Goal: Information Seeking & Learning: Learn about a topic

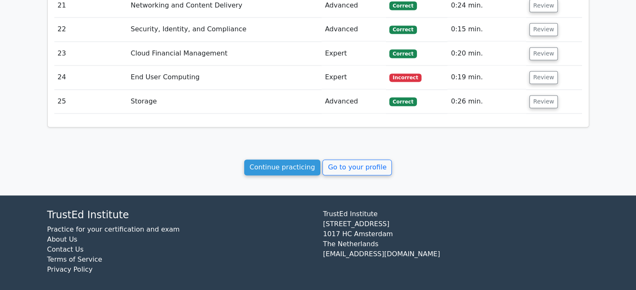
scroll to position [1405, 0]
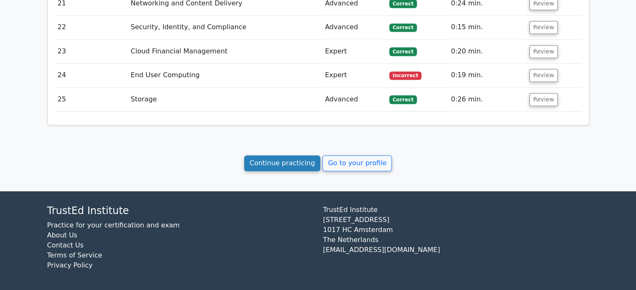
click at [287, 163] on link "Continue practicing" at bounding box center [282, 163] width 76 height 16
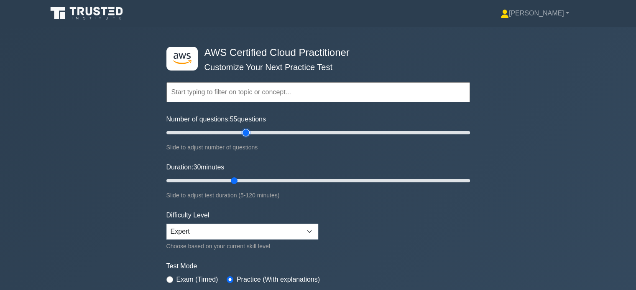
drag, startPoint x: 199, startPoint y: 131, endPoint x: 243, endPoint y: 131, distance: 44.3
click at [243, 131] on input "Number of questions: 55 questions" at bounding box center [317, 133] width 303 height 10
drag, startPoint x: 244, startPoint y: 131, endPoint x: 261, endPoint y: 131, distance: 17.1
type input "65"
click at [261, 131] on input "Number of questions: 65 questions" at bounding box center [317, 133] width 303 height 10
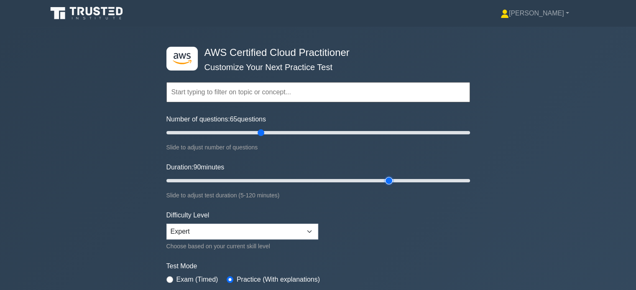
drag, startPoint x: 234, startPoint y: 180, endPoint x: 384, endPoint y: 175, distance: 150.5
type input "90"
click at [384, 176] on input "Duration: 90 minutes" at bounding box center [317, 181] width 303 height 10
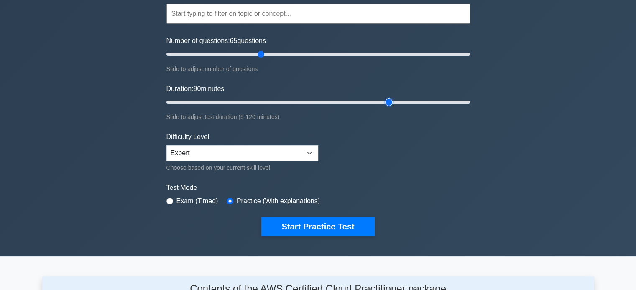
scroll to position [167, 0]
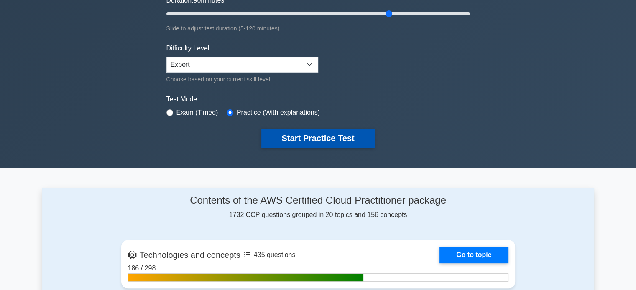
click at [322, 135] on button "Start Practice Test" at bounding box center [317, 138] width 113 height 19
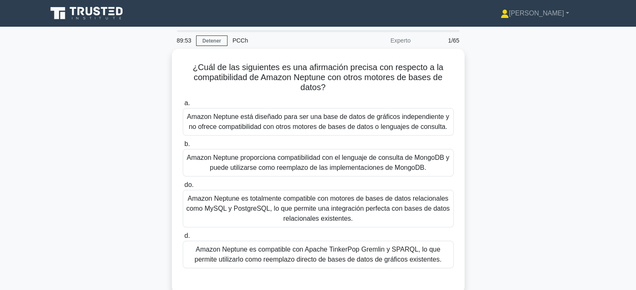
click at [495, 135] on div "¿Cuál de las siguientes es una afirmación precisa con respecto a la compatibili…" at bounding box center [318, 176] width 552 height 255
click at [130, 86] on div "¿Cuál de las siguientes es una afirmación precisa con respecto a la compatibili…" at bounding box center [318, 176] width 552 height 255
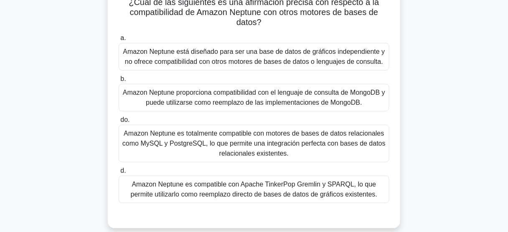
scroll to position [67, 0]
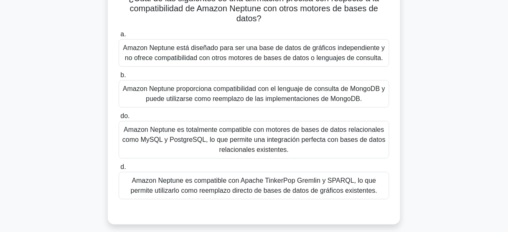
click at [318, 53] on font "Amazon Neptune está diseñado para ser una base de datos de gráficos independien…" at bounding box center [254, 52] width 262 height 17
click at [119, 37] on input "a. Amazon Neptune está diseñado para ser una base de datos de gráficos independ…" at bounding box center [119, 34] width 0 height 5
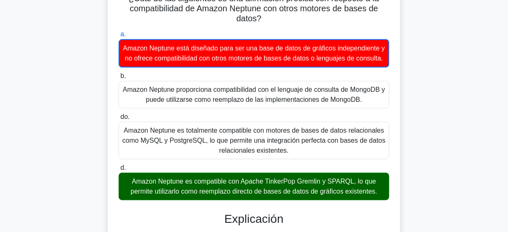
drag, startPoint x: 187, startPoint y: 47, endPoint x: 329, endPoint y: 62, distance: 142.9
click at [329, 62] on font "Amazon Neptune está diseñado para ser una base de datos de gráficos independien…" at bounding box center [254, 53] width 262 height 17
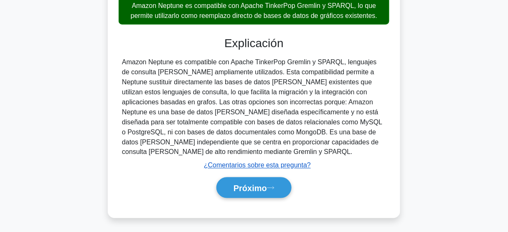
scroll to position [253, 0]
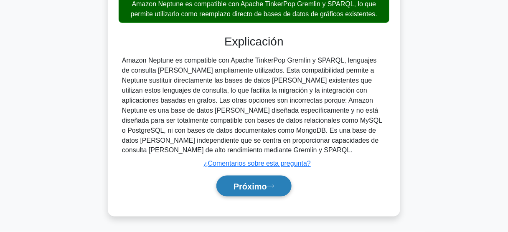
click at [259, 187] on font "Próximo" at bounding box center [250, 186] width 33 height 9
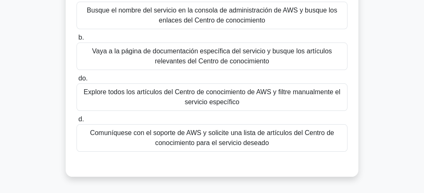
scroll to position [107, 0]
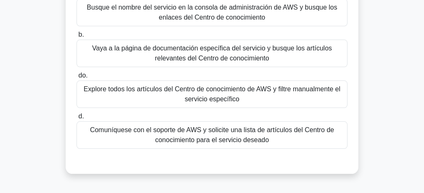
click at [241, 48] on font "Vaya a la página de documentación específica del servicio y busque los artículo…" at bounding box center [211, 53] width 239 height 17
click at [76, 38] on input "b. Vaya a la página de documentación específica del servicio y busque los artíc…" at bounding box center [76, 34] width 0 height 5
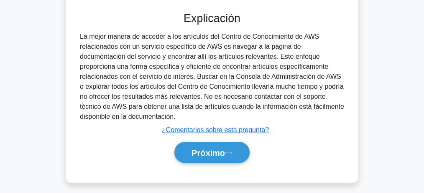
scroll to position [260, 0]
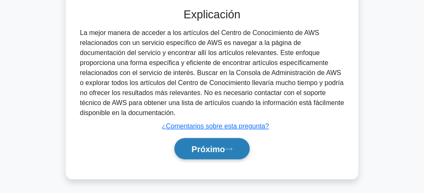
click at [212, 150] on font "Próximo" at bounding box center [207, 149] width 33 height 9
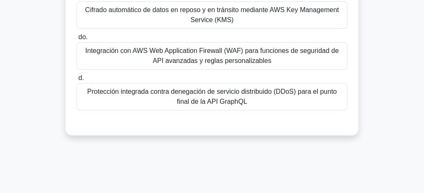
scroll to position [139, 0]
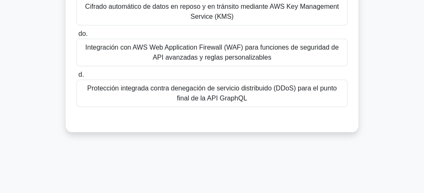
click at [251, 92] on font "Protección integrada contra denegación de servicio distribuido (DDoS) para el p…" at bounding box center [211, 94] width 263 height 20
click at [76, 78] on input "d. Protección integrada contra denegación de servicio distribuido (DDoS) para e…" at bounding box center [76, 74] width 0 height 5
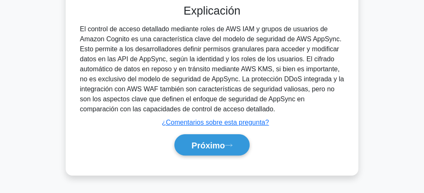
scroll to position [258, 0]
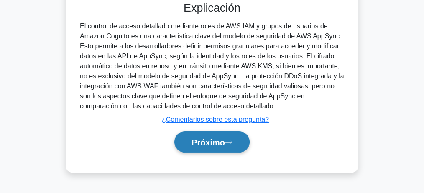
click at [198, 139] on font "Próximo" at bounding box center [207, 142] width 33 height 9
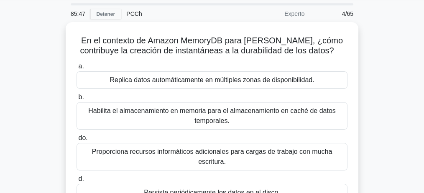
scroll to position [28, 0]
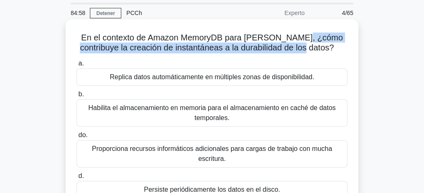
drag, startPoint x: 297, startPoint y: 36, endPoint x: 315, endPoint y: 49, distance: 22.8
click at [315, 49] on h5 "En el contexto de Amazon MemoryDB para Redis, ¿cómo contribuye la creación de i…" at bounding box center [212, 43] width 272 height 21
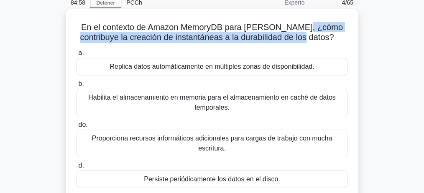
scroll to position [56, 0]
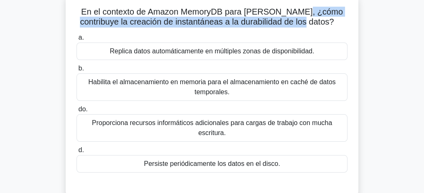
drag, startPoint x: 135, startPoint y: 46, endPoint x: 388, endPoint y: 94, distance: 258.2
click at [388, 94] on div "En el contexto de Amazon MemoryDB para Redis, ¿cómo contribuye la creación de i…" at bounding box center [211, 100] width 401 height 215
click at [380, 71] on div "En el contexto de Amazon MemoryDB para Redis, ¿cómo contribuye la creación de i…" at bounding box center [211, 100] width 401 height 215
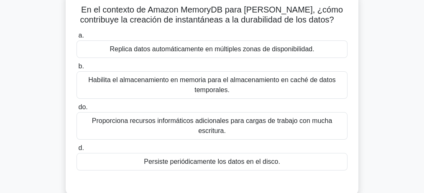
click at [233, 158] on font "Persiste periódicamente los datos en el disco." at bounding box center [212, 161] width 136 height 7
click at [76, 151] on input "d. Persiste periódicamente los datos en el disco." at bounding box center [76, 148] width 0 height 5
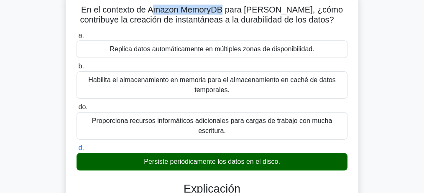
drag, startPoint x: 172, startPoint y: 12, endPoint x: 221, endPoint y: 10, distance: 49.3
click at [221, 10] on font "En el contexto de Amazon MemoryDB para Redis, ¿cómo contribuye la creación de i…" at bounding box center [211, 14] width 262 height 19
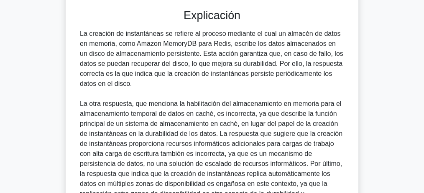
scroll to position [223, 0]
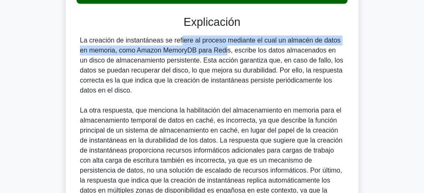
drag, startPoint x: 128, startPoint y: 43, endPoint x: 170, endPoint y: 53, distance: 43.4
click at [170, 53] on font "La creación de instantáneas se refiere al proceso mediante el cual un almacén d…" at bounding box center [211, 65] width 263 height 57
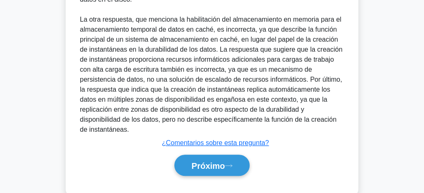
scroll to position [321, 0]
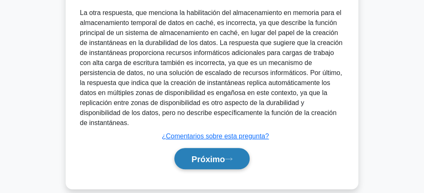
click at [211, 155] on font "Próximo" at bounding box center [207, 159] width 33 height 9
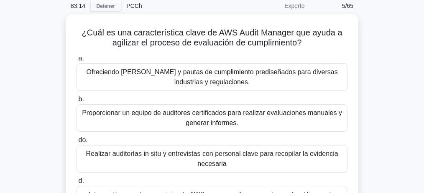
scroll to position [14, 0]
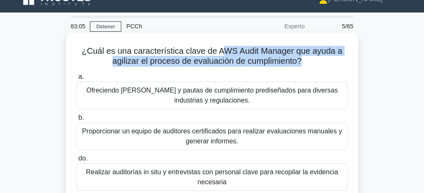
drag, startPoint x: 222, startPoint y: 50, endPoint x: 303, endPoint y: 69, distance: 82.7
click at [303, 69] on div "¿Cuál es una característica clave de AWS Audit Manager que ayuda a agilizar el …" at bounding box center [212, 145] width 286 height 218
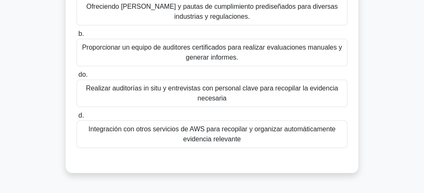
scroll to position [98, 0]
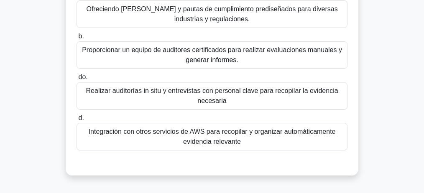
click at [36, 74] on div "¿Cuál es una característica clave de AWS Audit Manager que ayuda a agilizar el …" at bounding box center [211, 68] width 401 height 235
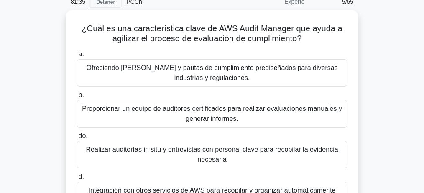
scroll to position [42, 0]
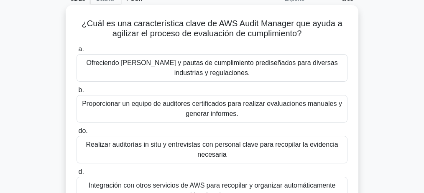
click at [227, 60] on font "Ofreciendo marcos y pautas de cumplimiento prediseñados para diversas industria…" at bounding box center [211, 67] width 251 height 17
click at [76, 52] on input "a. Ofreciendo marcos y pautas de cumplimiento prediseñados para diversas indust…" at bounding box center [76, 49] width 0 height 5
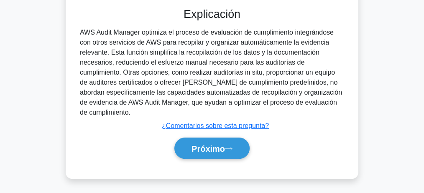
scroll to position [258, 0]
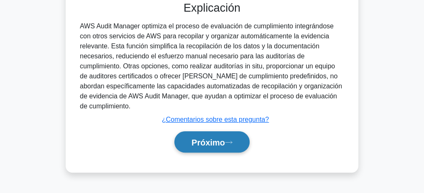
click at [206, 138] on font "Próximo" at bounding box center [207, 142] width 33 height 9
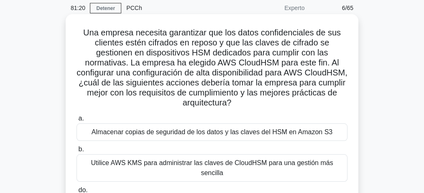
scroll to position [35, 0]
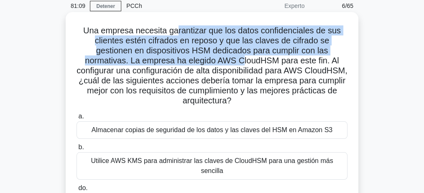
drag, startPoint x: 178, startPoint y: 30, endPoint x: 242, endPoint y: 57, distance: 69.1
click at [242, 57] on font "Una empresa necesita garantizar que los datos confidenciales de sus clientes es…" at bounding box center [211, 65] width 270 height 79
drag, startPoint x: 294, startPoint y: 66, endPoint x: 258, endPoint y: 99, distance: 49.1
click at [258, 99] on h5 "Una empresa necesita garantizar que los datos confidenciales de sus clientes es…" at bounding box center [212, 65] width 272 height 81
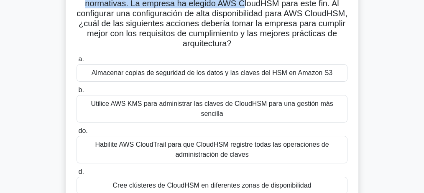
scroll to position [91, 0]
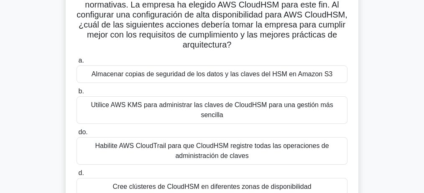
click at [291, 49] on h5 "Una empresa necesita garantizar que los datos confidenciales de sus clientes es…" at bounding box center [212, 9] width 272 height 81
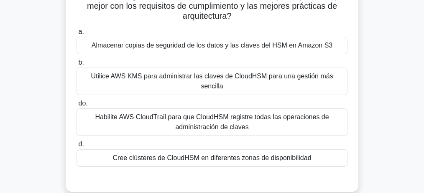
scroll to position [118, 0]
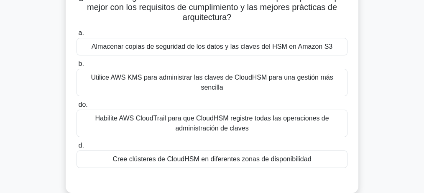
click at [203, 80] on font "Utilice AWS KMS para administrar las claves de CloudHSM para una gestión más se…" at bounding box center [212, 82] width 242 height 17
click at [76, 67] on input "b. Utilice AWS KMS para administrar las claves de CloudHSM para una gestión más…" at bounding box center [76, 63] width 0 height 5
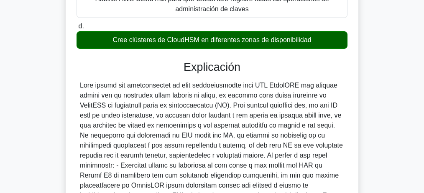
scroll to position [258, 0]
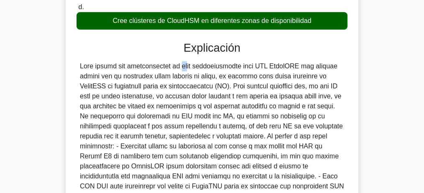
drag, startPoint x: 130, startPoint y: 68, endPoint x: 122, endPoint y: 66, distance: 8.1
click at [132, 68] on font at bounding box center [212, 157] width 264 height 188
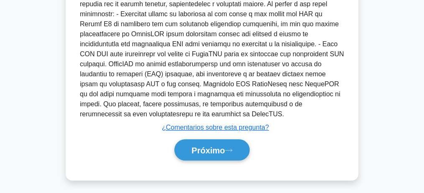
scroll to position [392, 0]
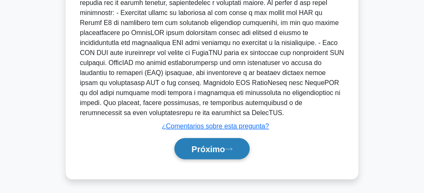
click at [212, 150] on font "Próximo" at bounding box center [207, 149] width 33 height 9
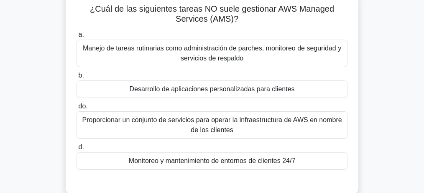
scroll to position [63, 0]
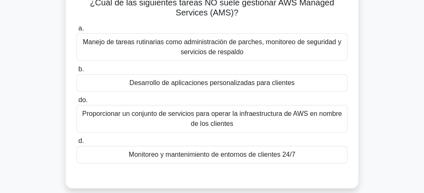
click at [193, 155] on font "Monitoreo y mantenimiento de entornos de clientes 24/7" at bounding box center [212, 154] width 166 height 7
click at [76, 144] on input "d. Monitoreo y mantenimiento de entornos de clientes 24/7" at bounding box center [76, 141] width 0 height 5
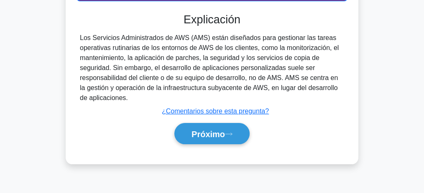
scroll to position [230, 0]
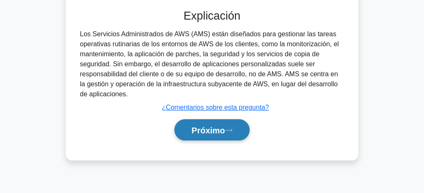
click at [219, 126] on font "Próximo" at bounding box center [207, 130] width 33 height 9
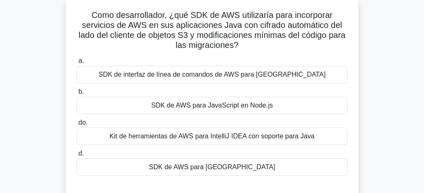
scroll to position [35, 0]
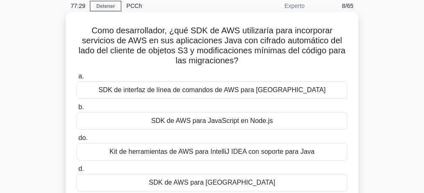
click at [193, 30] on font "Como desarrollador, ¿qué SDK de AWS utilizaría para incorporar servicios de AWS…" at bounding box center [212, 45] width 267 height 39
click at [191, 30] on font "Como desarrollador, ¿qué SDK de AWS utilizaría para incorporar servicios de AWS…" at bounding box center [212, 45] width 267 height 39
click at [200, 30] on font "Como desarrollador, ¿qué SDK de AWS utilizaría para incorporar servicios de AWS…" at bounding box center [212, 45] width 267 height 39
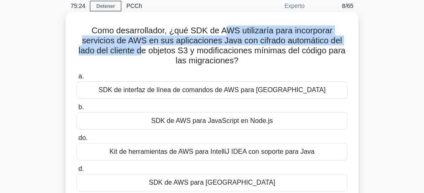
drag, startPoint x: 224, startPoint y: 32, endPoint x: 145, endPoint y: 53, distance: 81.6
click at [146, 54] on font "Como desarrollador, ¿qué SDK de AWS utilizaría para incorporar servicios de AWS…" at bounding box center [212, 45] width 267 height 39
click at [162, 39] on font "Como desarrollador, ¿qué SDK de AWS utilizaría para incorporar servicios de AWS…" at bounding box center [212, 45] width 267 height 39
click at [187, 40] on font "Como desarrollador, ¿qué SDK de AWS utilizaría para incorporar servicios de AWS…" at bounding box center [212, 45] width 267 height 39
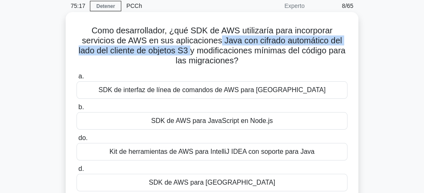
drag, startPoint x: 219, startPoint y: 40, endPoint x: 199, endPoint y: 54, distance: 24.6
click at [199, 54] on font "Como desarrollador, ¿qué SDK de AWS utilizaría para incorporar servicios de AWS…" at bounding box center [212, 45] width 267 height 39
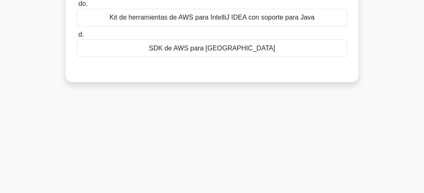
scroll to position [174, 0]
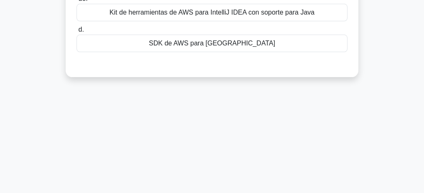
click at [205, 44] on font "SDK de AWS para Java" at bounding box center [212, 43] width 126 height 7
click at [76, 33] on input "d. SDK de AWS para Java" at bounding box center [76, 29] width 0 height 5
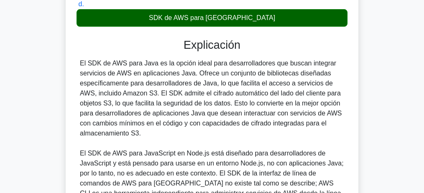
scroll to position [202, 0]
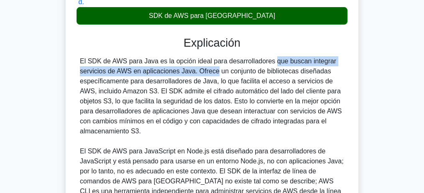
drag, startPoint x: 285, startPoint y: 63, endPoint x: 135, endPoint y: 76, distance: 149.7
click at [135, 76] on font "El SDK de AWS para Java es la opción ideal para desarrolladores que buscan inte…" at bounding box center [211, 96] width 262 height 77
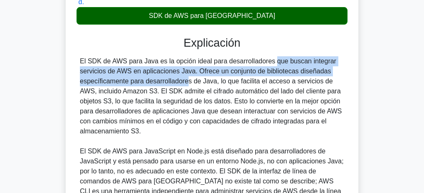
click at [102, 79] on font "El SDK de AWS para Java es la opción ideal para desarrolladores que buscan inte…" at bounding box center [211, 96] width 262 height 77
click at [144, 71] on font "El SDK de AWS para Java es la opción ideal para desarrolladores que buscan inte…" at bounding box center [211, 96] width 262 height 77
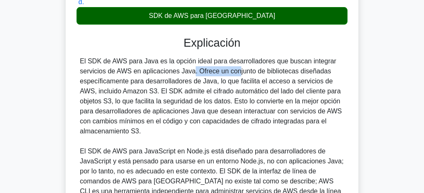
drag, startPoint x: 142, startPoint y: 71, endPoint x: 184, endPoint y: 69, distance: 41.4
click at [184, 69] on font "El SDK de AWS para Java es la opción ideal para desarrolladores que buscan inte…" at bounding box center [211, 96] width 262 height 77
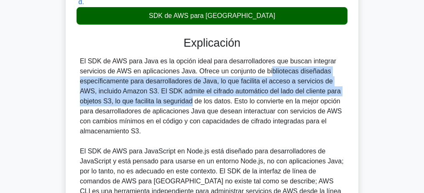
drag, startPoint x: 236, startPoint y: 73, endPoint x: 122, endPoint y: 101, distance: 117.9
click at [121, 101] on font "El SDK de AWS para Java es la opción ideal para desarrolladores que buscan inte…" at bounding box center [211, 96] width 262 height 77
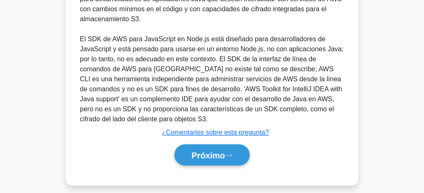
scroll to position [321, 0]
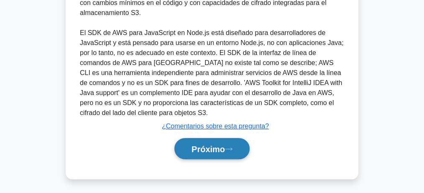
click at [211, 146] on font "Próximo" at bounding box center [207, 149] width 33 height 9
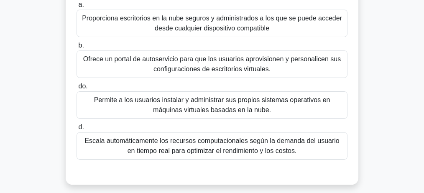
scroll to position [91, 0]
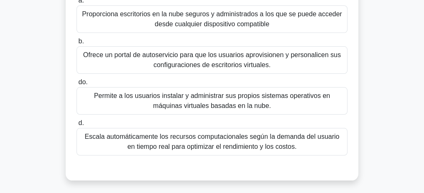
click at [216, 148] on font "Escala automáticamente los recursos computacionales según la demanda del usuari…" at bounding box center [211, 141] width 254 height 17
click at [76, 126] on input "d. Escala automáticamente los recursos computacionales según la demanda del usu…" at bounding box center [76, 123] width 0 height 5
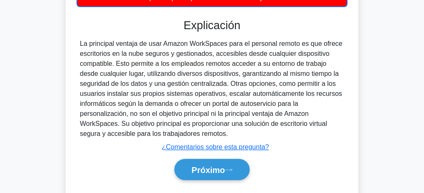
scroll to position [261, 0]
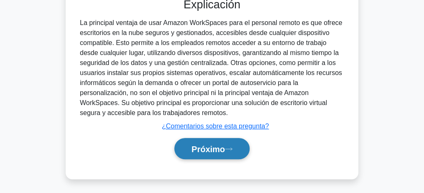
click at [217, 148] on font "Próximo" at bounding box center [207, 149] width 33 height 9
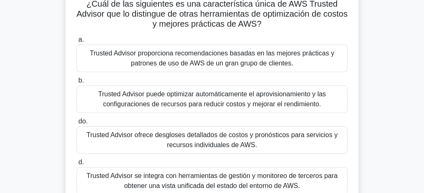
scroll to position [63, 0]
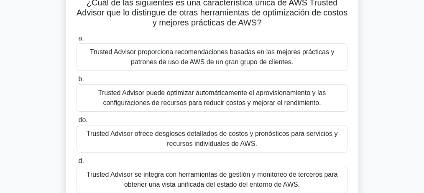
click at [201, 53] on font "Trusted Advisor proporciona recomendaciones basadas en las mejores prácticas y …" at bounding box center [212, 56] width 244 height 17
click at [76, 41] on input "a. Trusted Advisor proporciona recomendaciones basadas en las mejores prácticas…" at bounding box center [76, 38] width 0 height 5
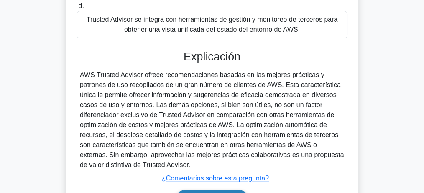
scroll to position [270, 0]
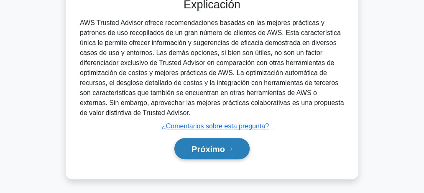
click at [210, 153] on font "Próximo" at bounding box center [207, 149] width 33 height 9
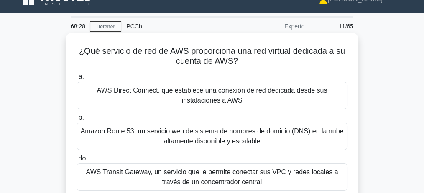
scroll to position [12, 0]
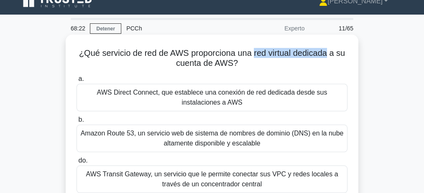
drag, startPoint x: 255, startPoint y: 55, endPoint x: 329, endPoint y: 54, distance: 73.6
click at [329, 54] on font "¿Qué servicio de red de AWS proporciona una red virtual dedicada a su cuenta de…" at bounding box center [212, 57] width 266 height 19
copy font "red virtual dedicada"
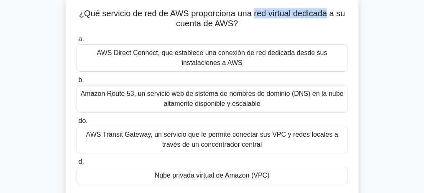
scroll to position [96, 0]
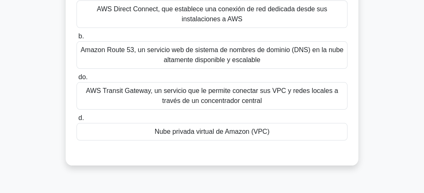
click at [232, 132] on font "Nube privada virtual de Amazon (VPC)" at bounding box center [212, 131] width 115 height 7
click at [76, 121] on input "d. Nube privada virtual de Amazon (VPC)" at bounding box center [76, 118] width 0 height 5
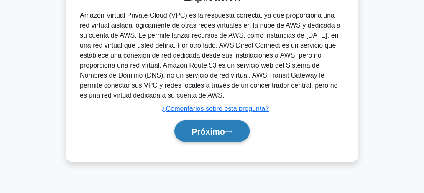
click at [209, 125] on button "Próximo" at bounding box center [211, 131] width 75 height 21
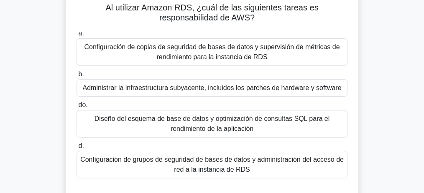
scroll to position [56, 0]
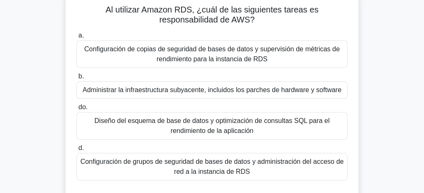
click at [239, 92] on font "Administrar la infraestructura subyacente, incluidos los parches de hardware y …" at bounding box center [212, 89] width 259 height 7
click at [76, 79] on input "b. Administrar la infraestructura subyacente, incluidos los parches de hardware…" at bounding box center [76, 76] width 0 height 5
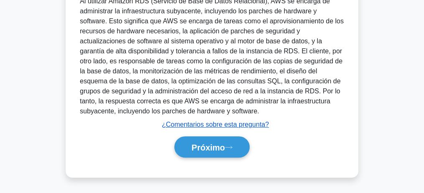
scroll to position [280, 0]
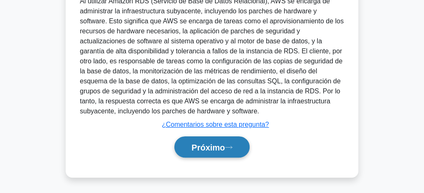
click at [217, 146] on font "Próximo" at bounding box center [207, 147] width 33 height 9
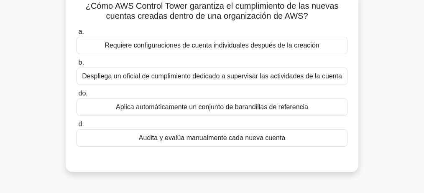
scroll to position [63, 0]
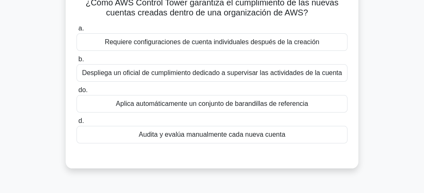
click at [210, 105] on font "Aplica automáticamente un conjunto de barandillas de referencia" at bounding box center [212, 103] width 192 height 7
click at [76, 93] on input "do. Aplica automáticamente un conjunto de barandillas de referencia" at bounding box center [76, 90] width 0 height 5
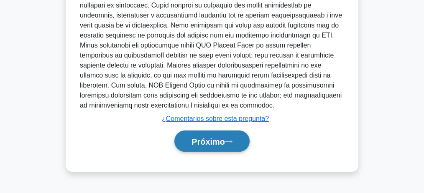
click at [211, 142] on font "Próximo" at bounding box center [207, 141] width 33 height 9
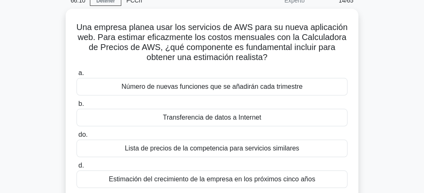
scroll to position [35, 0]
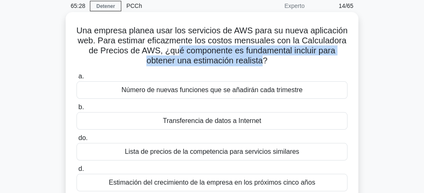
drag, startPoint x: 182, startPoint y: 54, endPoint x: 265, endPoint y: 67, distance: 83.3
click at [265, 67] on div "Una empresa planea usar los servicios de AWS para su nueva aplicación web. Para…" at bounding box center [212, 114] width 286 height 198
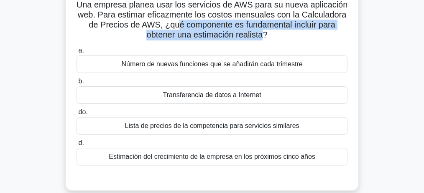
scroll to position [63, 0]
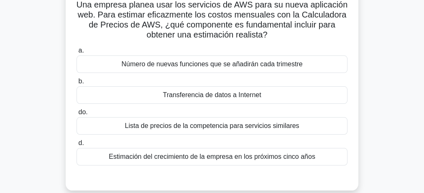
click at [385, 33] on div "Una empresa planea usar los servicios de AWS para su nueva aplicación web. Para…" at bounding box center [211, 93] width 401 height 215
click at [359, 80] on div "Una empresa planea usar los servicios de AWS para su nueva aplicación web. Para…" at bounding box center [211, 93] width 401 height 215
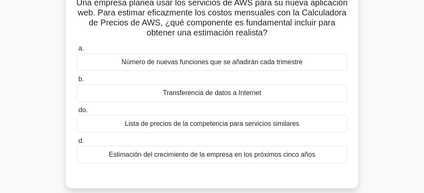
click at [243, 96] on font "Transferencia de datos a Internet" at bounding box center [212, 92] width 98 height 7
click at [76, 82] on input "b. Transferencia de datos a Internet" at bounding box center [76, 79] width 0 height 5
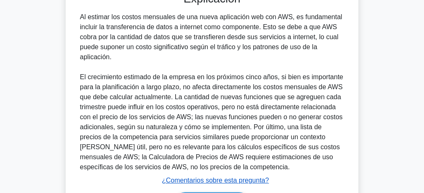
scroll to position [300, 0]
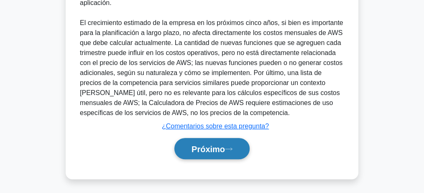
click at [208, 145] on font "Próximo" at bounding box center [207, 149] width 33 height 9
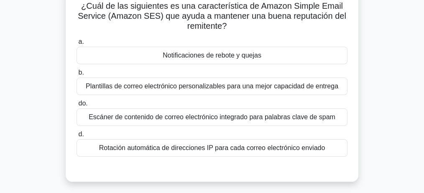
scroll to position [58, 0]
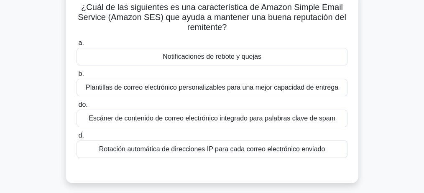
click at [235, 56] on font "Notificaciones de rebote y quejas" at bounding box center [212, 56] width 99 height 7
click at [76, 46] on input "a. Notificaciones de rebote y quejas" at bounding box center [76, 43] width 0 height 5
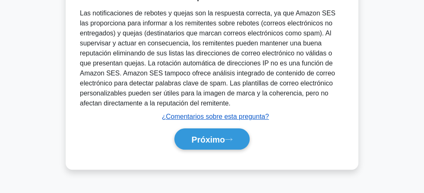
scroll to position [258, 0]
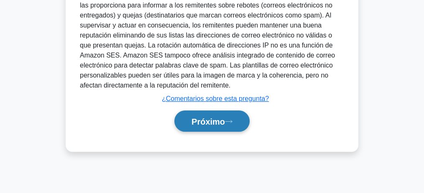
click at [206, 117] on font "Próximo" at bounding box center [207, 121] width 33 height 9
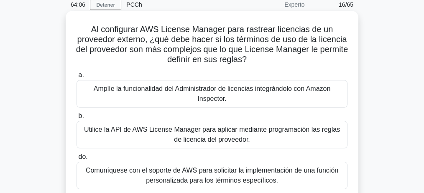
scroll to position [35, 0]
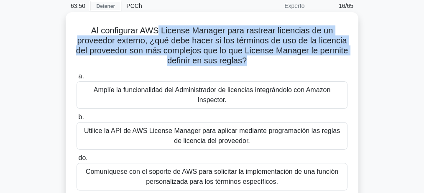
drag, startPoint x: 162, startPoint y: 32, endPoint x: 265, endPoint y: 66, distance: 108.5
click at [265, 65] on font "Al configurar AWS License Manager para rastrear licencias de un proveedor exter…" at bounding box center [212, 45] width 272 height 39
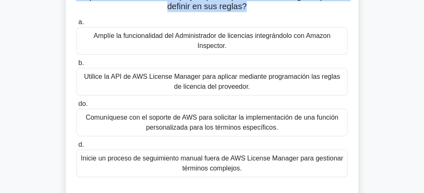
scroll to position [91, 0]
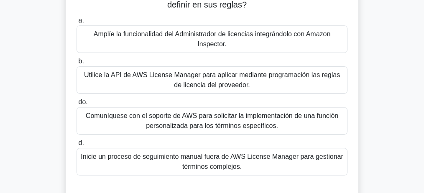
click at [150, 43] on font "Amplíe la funcionalidad del Administrador de licencias integrándolo con Amazon …" at bounding box center [211, 39] width 263 height 20
click at [76, 23] on input "a. Amplíe la funcionalidad del Administrador de licencias integrándolo con Amaz…" at bounding box center [76, 20] width 0 height 5
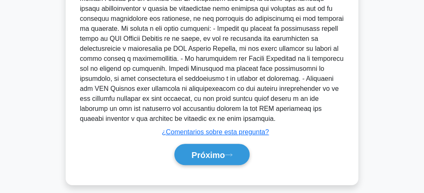
scroll to position [341, 0]
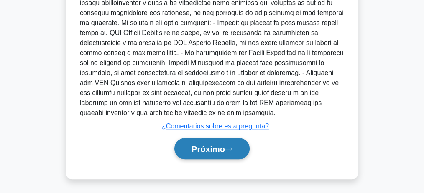
click at [220, 149] on font "Próximo" at bounding box center [207, 149] width 33 height 9
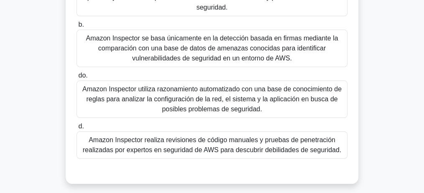
scroll to position [118, 0]
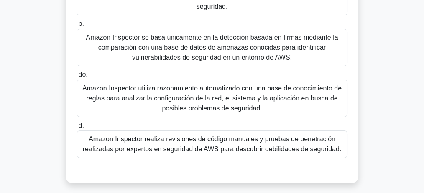
click at [232, 94] on font "Amazon Inspector utiliza razonamiento automatizado con una base de conocimiento…" at bounding box center [211, 98] width 259 height 27
click at [76, 78] on input "do. Amazon Inspector utiliza razonamiento automatizado con una base de conocimi…" at bounding box center [76, 74] width 0 height 5
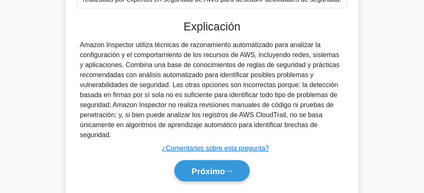
scroll to position [290, 0]
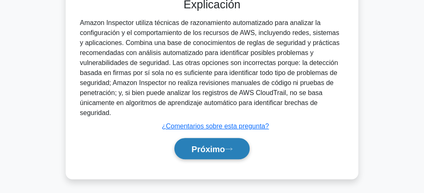
click at [204, 155] on button "Próximo" at bounding box center [211, 148] width 75 height 21
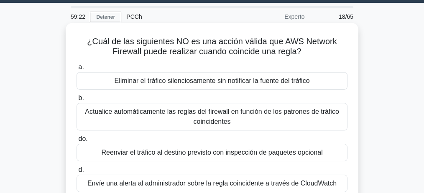
scroll to position [28, 0]
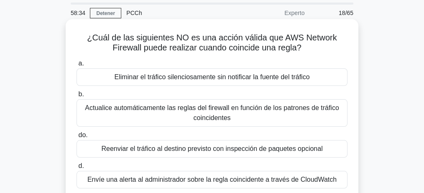
click at [232, 147] on font "Reenviar el tráfico al destino previsto con inspección de paquetes opcional" at bounding box center [211, 148] width 221 height 7
click at [76, 138] on input "do. Reenviar el tráfico al destino previsto con inspección de paquetes opcional" at bounding box center [76, 135] width 0 height 5
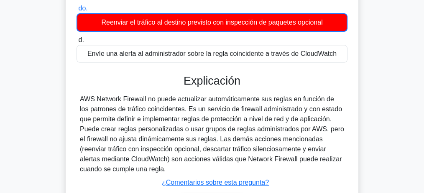
scroll to position [251, 0]
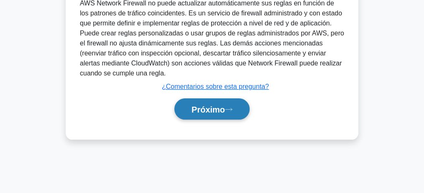
click at [209, 109] on font "Próximo" at bounding box center [207, 109] width 33 height 9
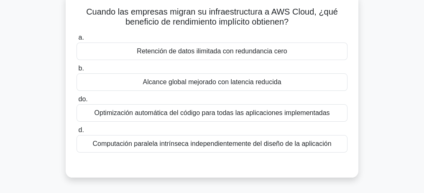
scroll to position [56, 0]
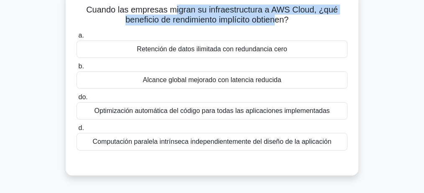
drag, startPoint x: 176, startPoint y: 13, endPoint x: 279, endPoint y: 21, distance: 102.7
click at [279, 21] on font "Cuando las empresas migran su infraestructura a AWS Cloud, ¿qué beneficio de re…" at bounding box center [212, 14] width 252 height 19
click at [224, 80] on font "Alcance global mejorado con latencia reducida" at bounding box center [212, 79] width 138 height 7
click at [76, 69] on input "b. Alcance global mejorado con latencia reducida" at bounding box center [76, 66] width 0 height 5
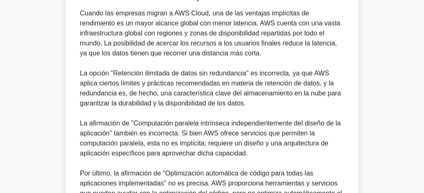
scroll to position [306, 0]
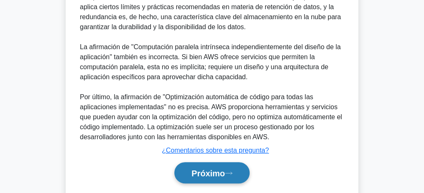
click at [197, 176] on font "Próximo" at bounding box center [207, 173] width 33 height 9
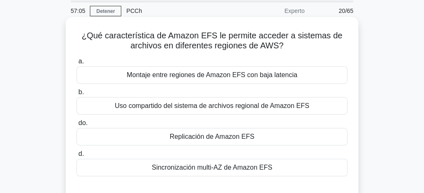
scroll to position [28, 0]
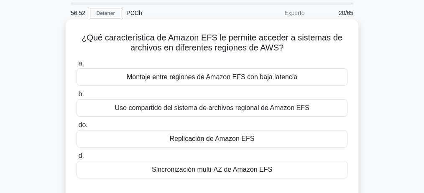
click at [238, 137] on font "Replicación de Amazon EFS" at bounding box center [212, 138] width 85 height 7
click at [76, 128] on input "do. Replicación de Amazon EFS" at bounding box center [76, 125] width 0 height 5
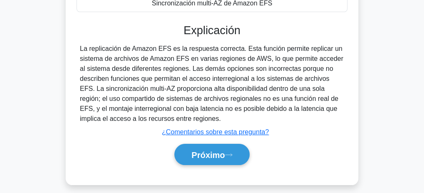
scroll to position [195, 0]
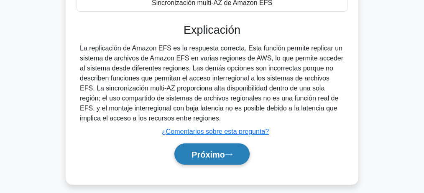
click at [223, 153] on font "Próximo" at bounding box center [207, 154] width 33 height 9
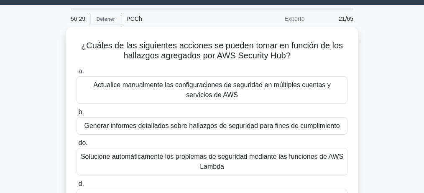
scroll to position [20, 0]
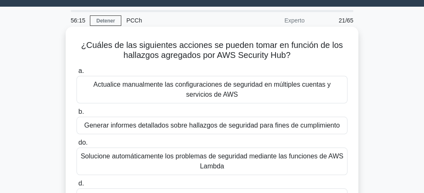
drag, startPoint x: 109, startPoint y: 47, endPoint x: 297, endPoint y: 61, distance: 188.6
click at [297, 61] on h5 "¿Cuáles de las siguientes acciones se pueden tomar en función de los hallazgos …" at bounding box center [212, 50] width 272 height 21
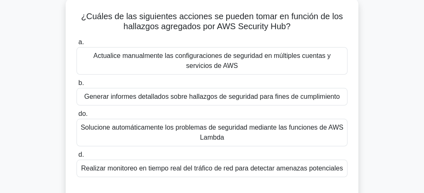
scroll to position [48, 0]
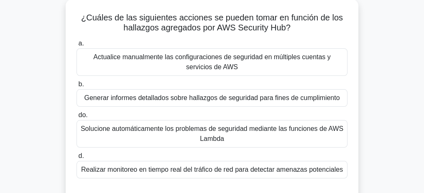
click at [164, 99] on font "Generar informes detallados sobre hallazgos de seguridad para fines de cumplimi…" at bounding box center [211, 97] width 255 height 7
click at [76, 87] on input "b. Generar informes detallados sobre hallazgos de seguridad para fines de cumpl…" at bounding box center [76, 84] width 0 height 5
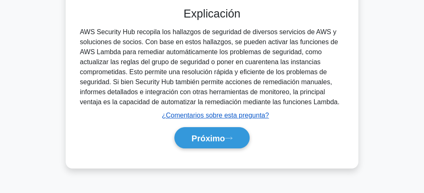
scroll to position [258, 0]
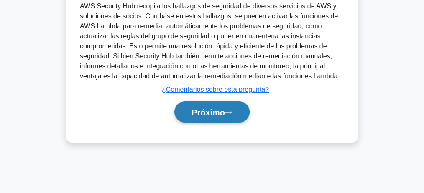
click at [214, 104] on button "Próximo" at bounding box center [211, 112] width 75 height 21
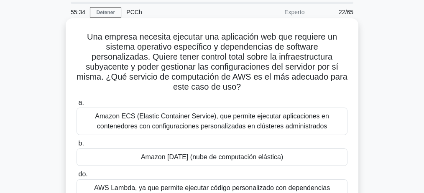
scroll to position [7, 0]
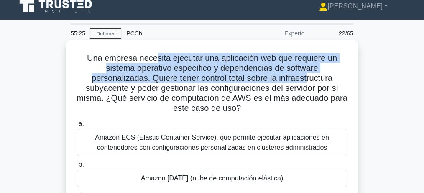
drag, startPoint x: 166, startPoint y: 63, endPoint x: 307, endPoint y: 75, distance: 140.9
click at [307, 75] on font "Una empresa necesita ejecutar una aplicación web que requiere un sistema operat…" at bounding box center [211, 82] width 270 height 59
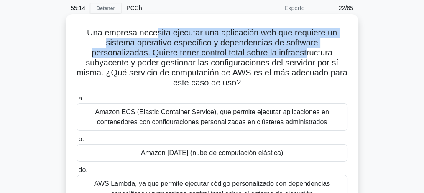
scroll to position [35, 0]
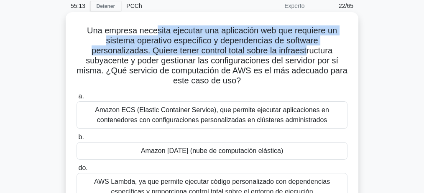
click at [161, 35] on font "Una empresa necesita ejecutar una aplicación web que requiere un sistema operat…" at bounding box center [211, 55] width 270 height 59
click at [213, 34] on font "Una empresa necesita ejecutar una aplicación web que requiere un sistema operat…" at bounding box center [211, 55] width 270 height 59
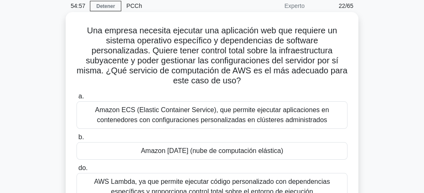
drag, startPoint x: 246, startPoint y: 31, endPoint x: 272, endPoint y: 79, distance: 55.0
click at [272, 79] on h5 "Una empresa necesita ejecutar una aplicación web que requiere un sistema operat…" at bounding box center [212, 55] width 272 height 61
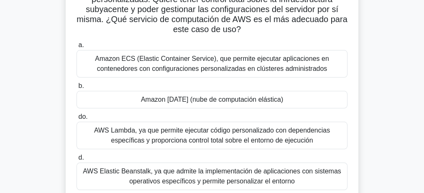
scroll to position [91, 0]
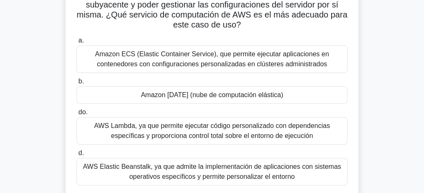
click at [216, 93] on font "Amazon EC2 (nube de computación elástica)" at bounding box center [212, 95] width 142 height 7
click at [76, 84] on input "b. Amazon EC2 (nube de computación elástica)" at bounding box center [76, 81] width 0 height 5
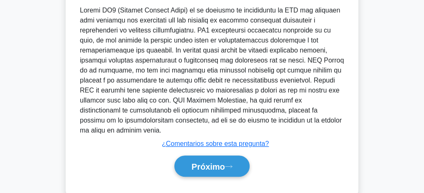
scroll to position [321, 0]
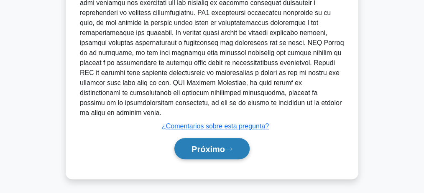
click at [210, 141] on button "Próximo" at bounding box center [211, 148] width 75 height 21
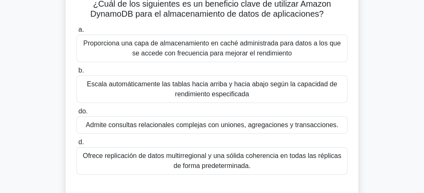
scroll to position [63, 0]
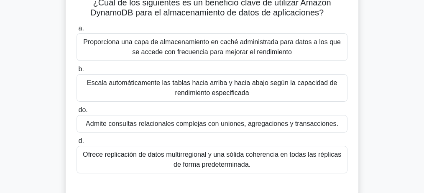
click at [233, 89] on font "Escala automáticamente las tablas hacia arriba y hacia abajo según la capacidad…" at bounding box center [212, 87] width 250 height 17
click at [76, 72] on input "b. Escala automáticamente las tablas hacia arriba y hacia abajo según la capaci…" at bounding box center [76, 69] width 0 height 5
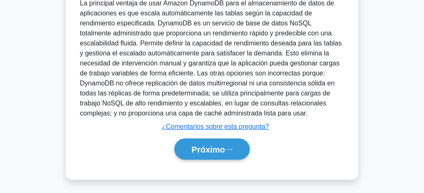
scroll to position [270, 0]
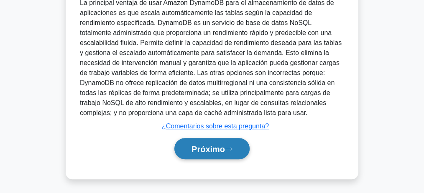
click at [207, 149] on font "Próximo" at bounding box center [207, 149] width 33 height 9
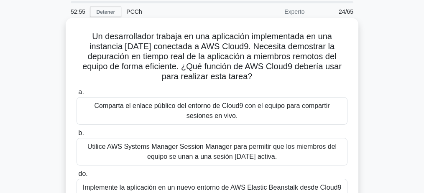
scroll to position [28, 0]
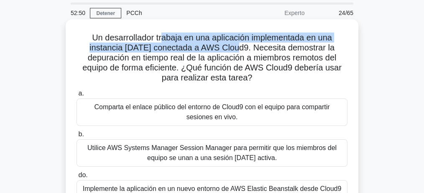
drag, startPoint x: 168, startPoint y: 41, endPoint x: 243, endPoint y: 51, distance: 76.3
click at [243, 51] on font "Un desarrollador trabaja en una aplicación implementada en una instancia EC2 co…" at bounding box center [211, 57] width 259 height 49
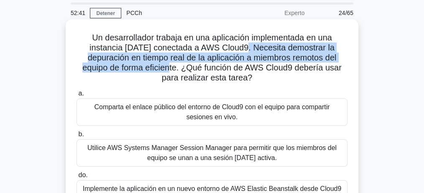
drag, startPoint x: 259, startPoint y: 49, endPoint x: 180, endPoint y: 69, distance: 81.9
click at [180, 69] on font "Un desarrollador trabaja en una aplicación implementada en una instancia EC2 co…" at bounding box center [211, 57] width 259 height 49
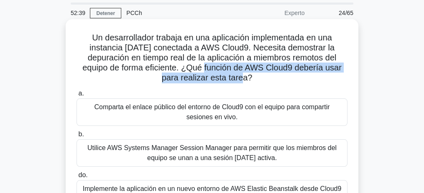
drag, startPoint x: 217, startPoint y: 70, endPoint x: 294, endPoint y: 76, distance: 76.7
click at [294, 76] on h5 "Un desarrollador trabaja en una aplicación implementada en una instancia EC2 co…" at bounding box center [212, 58] width 272 height 51
click at [314, 69] on font "Un desarrollador trabaja en una aplicación implementada en una instancia EC2 co…" at bounding box center [211, 57] width 259 height 49
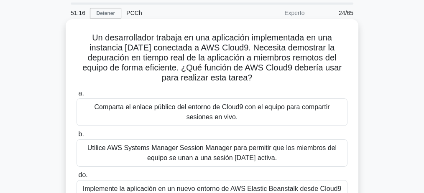
click at [107, 60] on font "Un desarrollador trabaja en una aplicación implementada en una instancia EC2 co…" at bounding box center [211, 57] width 259 height 49
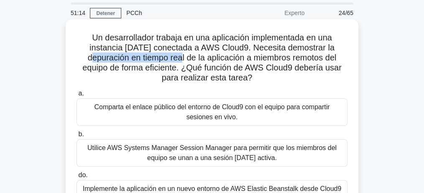
drag, startPoint x: 103, startPoint y: 58, endPoint x: 189, endPoint y: 58, distance: 85.7
click at [189, 58] on font "Un desarrollador trabaja en una aplicación implementada en una instancia EC2 co…" at bounding box center [211, 57] width 259 height 49
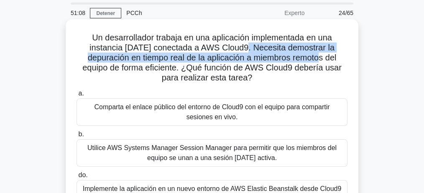
drag, startPoint x: 249, startPoint y: 48, endPoint x: 332, endPoint y: 61, distance: 83.3
click at [332, 61] on font "Un desarrollador trabaja en una aplicación implementada en una instancia EC2 co…" at bounding box center [211, 57] width 259 height 49
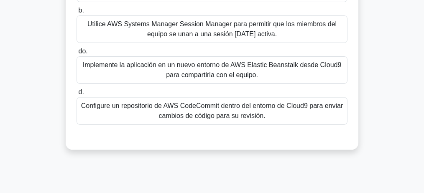
scroll to position [167, 0]
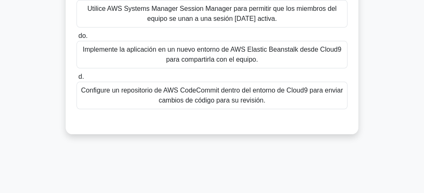
click at [219, 92] on font "Configure un repositorio de AWS CodeCommit dentro del entorno de Cloud9 para en…" at bounding box center [212, 95] width 262 height 17
click at [76, 80] on input "d. Configure un repositorio de AWS CodeCommit dentro del entorno de Cloud9 para…" at bounding box center [76, 76] width 0 height 5
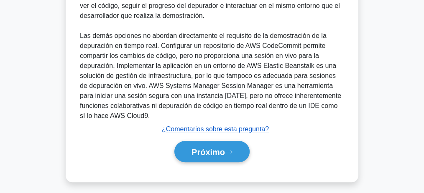
scroll to position [371, 0]
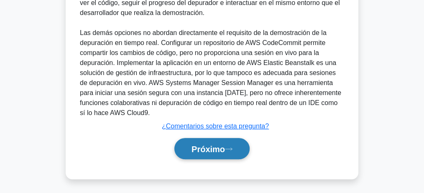
click at [222, 145] on font "Próximo" at bounding box center [207, 149] width 33 height 9
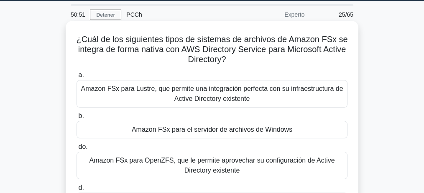
scroll to position [28, 0]
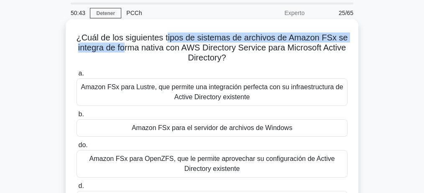
drag, startPoint x: 168, startPoint y: 38, endPoint x: 134, endPoint y: 50, distance: 35.4
click at [134, 50] on font "¿Cuál de los siguientes tipos de sistemas de archivos de Amazon FSx se integra …" at bounding box center [211, 47] width 271 height 29
click at [111, 51] on font "¿Cuál de los siguientes tipos de sistemas de archivos de Amazon FSx se integra …" at bounding box center [211, 47] width 271 height 29
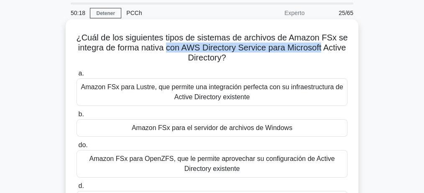
drag, startPoint x: 182, startPoint y: 49, endPoint x: 343, endPoint y: 50, distance: 160.5
click at [343, 50] on h5 "¿Cuál de los siguientes tipos de sistemas de archivos de Amazon FSx se integra …" at bounding box center [212, 48] width 272 height 31
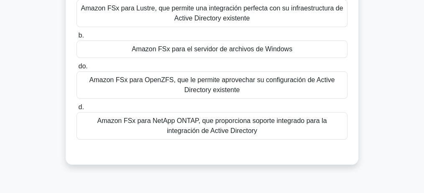
scroll to position [111, 0]
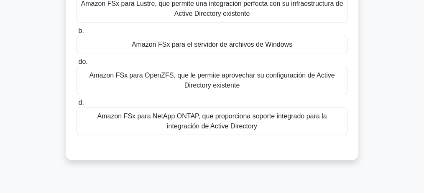
click at [222, 41] on font "Amazon FSx para el servidor de archivos de Windows" at bounding box center [212, 44] width 160 height 7
click at [76, 34] on input "b. Amazon FSx para el servidor de archivos de Windows" at bounding box center [76, 30] width 0 height 5
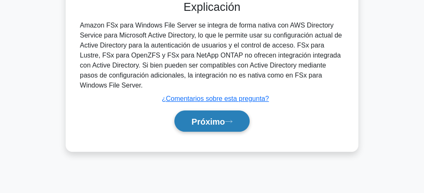
click at [202, 117] on font "Próximo" at bounding box center [207, 121] width 33 height 9
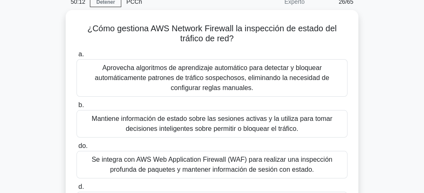
scroll to position [35, 0]
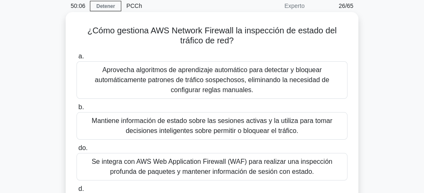
drag, startPoint x: 160, startPoint y: 31, endPoint x: 278, endPoint y: 38, distance: 118.5
click at [278, 38] on h5 "¿Cómo gestiona AWS Network Firewall la inspección de estado del tráfico de red?…" at bounding box center [212, 35] width 272 height 21
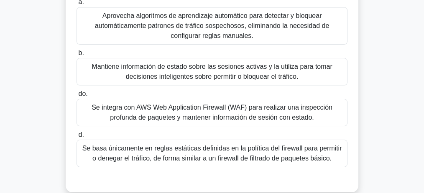
scroll to position [91, 0]
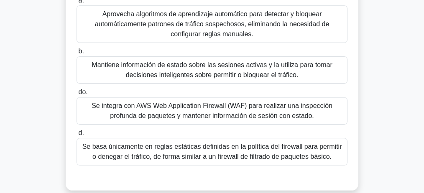
click at [227, 116] on font "Se integra con AWS Web Application Firewall (WAF) para realizar una inspección …" at bounding box center [212, 110] width 241 height 17
click at [76, 95] on input "do. Se integra con AWS Web Application Firewall (WAF) para realizar una inspecc…" at bounding box center [76, 92] width 0 height 5
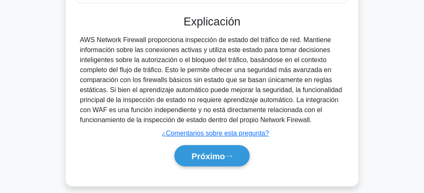
scroll to position [258, 0]
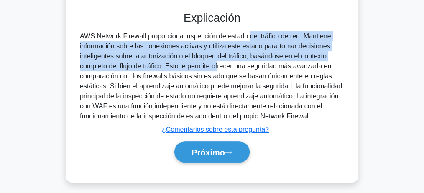
drag, startPoint x: 199, startPoint y: 39, endPoint x: 170, endPoint y: 63, distance: 37.7
click at [169, 63] on font "AWS Network Firewall proporciona inspección de estado del tráfico de red. Manti…" at bounding box center [211, 76] width 262 height 87
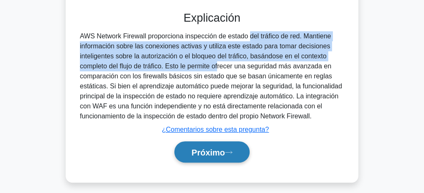
click at [206, 160] on button "Próximo" at bounding box center [211, 152] width 75 height 21
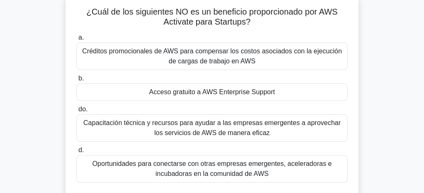
scroll to position [56, 0]
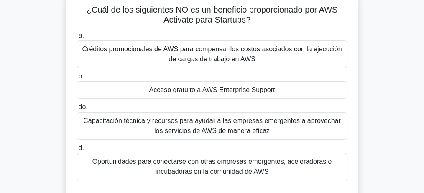
click at [210, 89] on font "Acceso gratuito a AWS Enterprise Support" at bounding box center [212, 89] width 126 height 7
click at [76, 79] on input "b. Acceso gratuito a AWS Enterprise Support" at bounding box center [76, 76] width 0 height 5
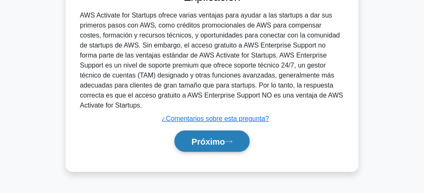
click at [210, 140] on font "Próximo" at bounding box center [207, 141] width 33 height 9
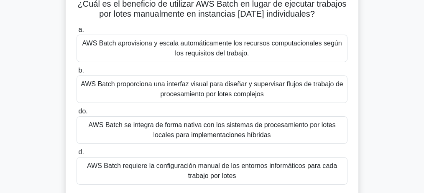
scroll to position [63, 0]
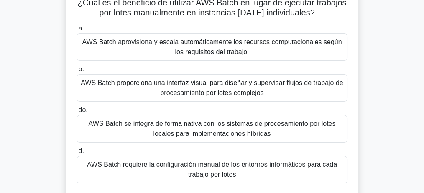
click at [219, 45] on font "AWS Batch aprovisiona y escala automáticamente los recursos computacionales seg…" at bounding box center [211, 46] width 259 height 17
click at [76, 31] on input "a. AWS Batch aprovisiona y escala automáticamente los recursos computacionales …" at bounding box center [76, 28] width 0 height 5
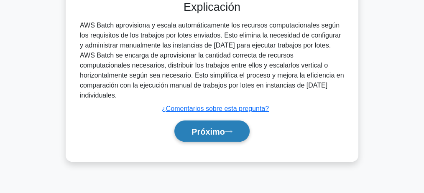
click at [203, 127] on font "Próximo" at bounding box center [207, 131] width 33 height 9
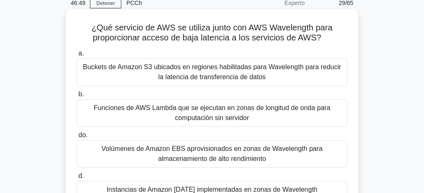
scroll to position [35, 0]
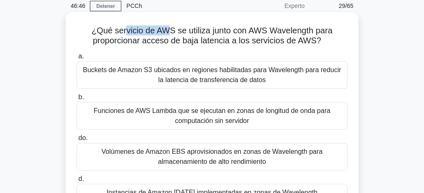
drag, startPoint x: 129, startPoint y: 31, endPoint x: 169, endPoint y: 31, distance: 40.1
click at [169, 31] on font "¿Qué servicio de AWS se utiliza junto con AWS Wavelength para proporcionar acce…" at bounding box center [212, 35] width 241 height 19
click at [172, 33] on font "¿Qué servicio de AWS se utiliza junto con AWS Wavelength para proporcionar acce…" at bounding box center [212, 35] width 241 height 19
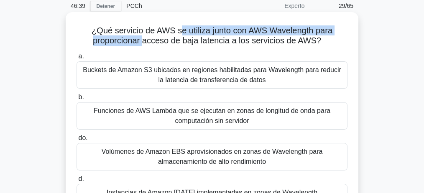
drag, startPoint x: 179, startPoint y: 31, endPoint x: 144, endPoint y: 43, distance: 37.4
click at [144, 43] on font "¿Qué servicio de AWS se utiliza junto con AWS Wavelength para proporcionar acce…" at bounding box center [212, 35] width 241 height 19
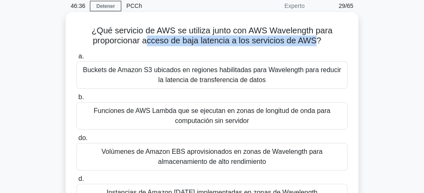
drag, startPoint x: 147, startPoint y: 42, endPoint x: 317, endPoint y: 44, distance: 170.1
click at [317, 44] on font "¿Qué servicio de AWS se utiliza junto con AWS Wavelength para proporcionar acce…" at bounding box center [212, 35] width 241 height 19
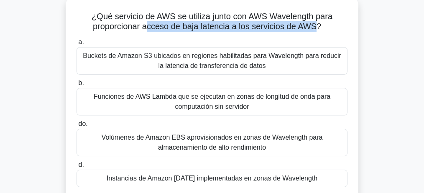
scroll to position [28, 0]
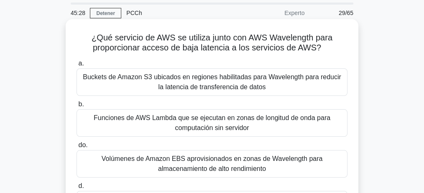
click at [208, 81] on font "Buckets de Amazon S3 ubicados en regiones habilitadas para Wavelength para redu…" at bounding box center [212, 82] width 258 height 17
click at [76, 66] on input "a. Buckets de Amazon S3 ubicados en regiones habilitadas para Wavelength para r…" at bounding box center [76, 63] width 0 height 5
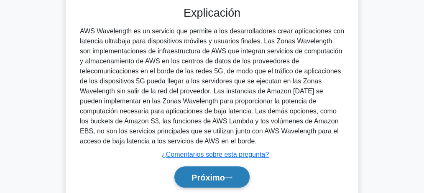
scroll to position [271, 0]
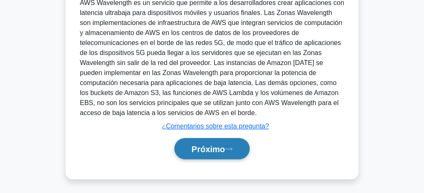
click at [209, 147] on font "Próximo" at bounding box center [207, 149] width 33 height 9
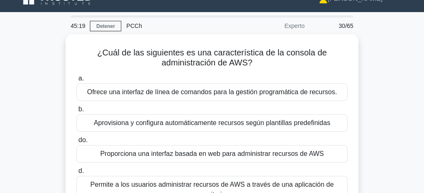
scroll to position [7, 0]
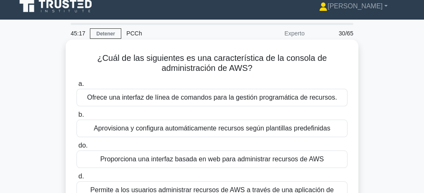
drag, startPoint x: 219, startPoint y: 63, endPoint x: 318, endPoint y: 64, distance: 98.6
click at [318, 64] on h5 "¿Cuál de las siguientes es una característica de la consola de administración d…" at bounding box center [212, 63] width 272 height 21
click at [163, 66] on font "¿Cuál de las siguientes es una característica de la consola de administración d…" at bounding box center [211, 62] width 229 height 19
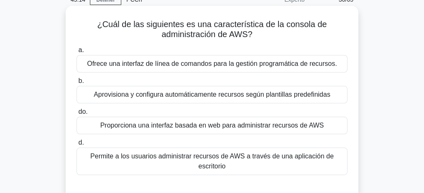
scroll to position [63, 0]
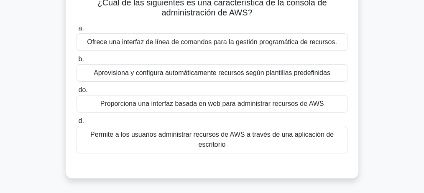
click at [231, 101] on font "Proporciona una interfaz basada en web para administrar recursos de AWS" at bounding box center [212, 103] width 224 height 7
click at [76, 93] on input "do. Proporciona una interfaz basada en web para administrar recursos de AWS" at bounding box center [76, 90] width 0 height 5
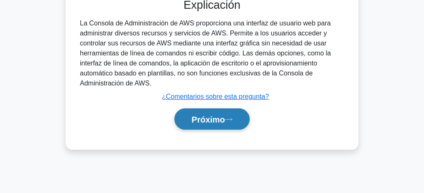
click at [221, 122] on font "Próximo" at bounding box center [207, 119] width 33 height 9
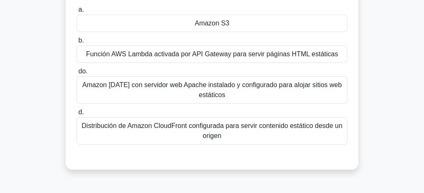
scroll to position [84, 0]
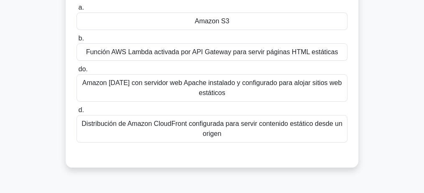
click at [391, 84] on div "¿Qué servicio de AWS proporciona una forma sencilla y escalable de alojar un si…" at bounding box center [211, 72] width 401 height 215
click at [209, 131] on font "Distribución de Amazon CloudFront configurada para servir contenido estático de…" at bounding box center [211, 128] width 260 height 17
click at [76, 113] on input "d. Distribución de Amazon CloudFront configurada para servir contenido estático…" at bounding box center [76, 110] width 0 height 5
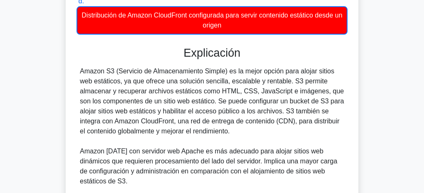
scroll to position [195, 0]
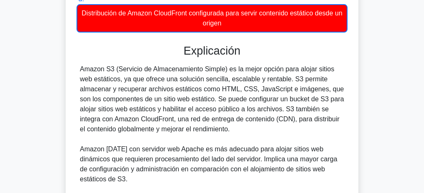
drag, startPoint x: 247, startPoint y: 69, endPoint x: 231, endPoint y: 131, distance: 64.1
click at [231, 131] on font "Amazon S3 (Servicio de Almacenamiento Simple) es la mejor opción para alojar si…" at bounding box center [212, 99] width 264 height 67
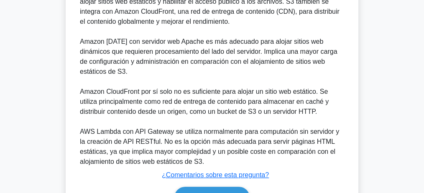
scroll to position [306, 0]
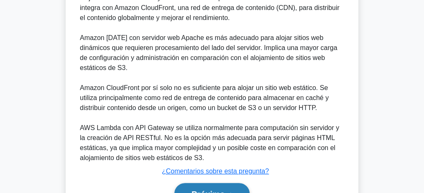
click at [194, 190] on font "Próximo" at bounding box center [207, 194] width 33 height 9
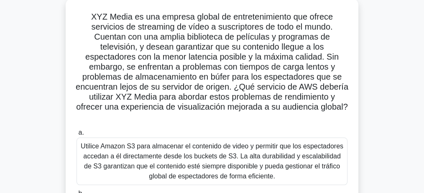
scroll to position [50, 0]
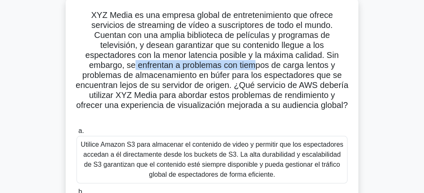
drag, startPoint x: 160, startPoint y: 63, endPoint x: 254, endPoint y: 61, distance: 93.6
click at [254, 61] on font "XYZ Media es una empresa global de entretenimiento que ofrece servicios de stre…" at bounding box center [212, 59] width 272 height 99
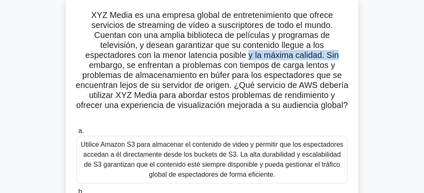
drag, startPoint x: 249, startPoint y: 56, endPoint x: 340, endPoint y: 59, distance: 90.3
click at [340, 59] on font "XYZ Media es una empresa global de entretenimiento que ofrece servicios de stre…" at bounding box center [212, 59] width 272 height 99
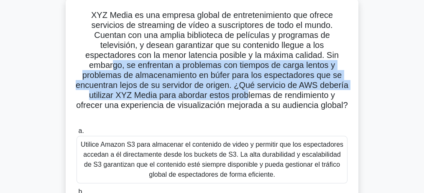
drag, startPoint x: 118, startPoint y: 67, endPoint x: 292, endPoint y: 94, distance: 175.9
click at [292, 94] on font "XYZ Media es una empresa global de entretenimiento que ofrece servicios de stre…" at bounding box center [212, 59] width 272 height 99
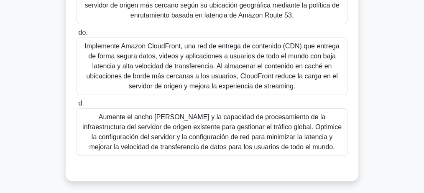
scroll to position [273, 0]
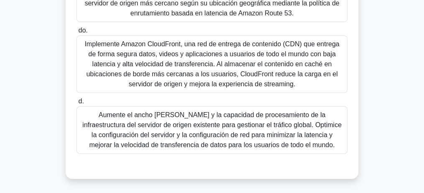
click at [197, 56] on font "Implemente Amazon CloudFront, una red de entrega de contenido (CDN) que entrega…" at bounding box center [211, 64] width 254 height 47
click at [76, 33] on input "do. Implemente Amazon CloudFront, una red de entrega de contenido (CDN) que ent…" at bounding box center [76, 30] width 0 height 5
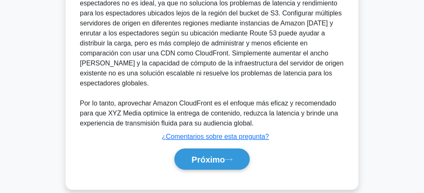
scroll to position [561, 0]
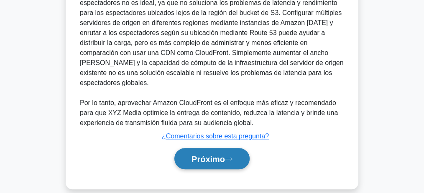
click at [209, 155] on font "Próximo" at bounding box center [207, 159] width 33 height 9
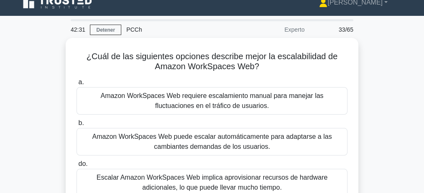
scroll to position [7, 0]
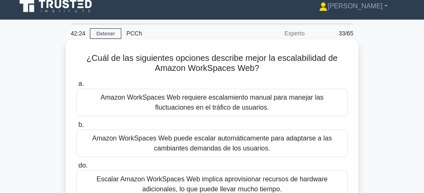
drag, startPoint x: 254, startPoint y: 61, endPoint x: 259, endPoint y: 70, distance: 10.1
click at [259, 70] on h5 "¿Cuál de las siguientes opciones describe mejor la escalabilidad de Amazon Work…" at bounding box center [212, 63] width 272 height 21
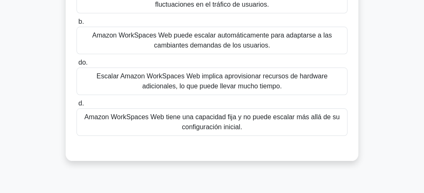
scroll to position [118, 0]
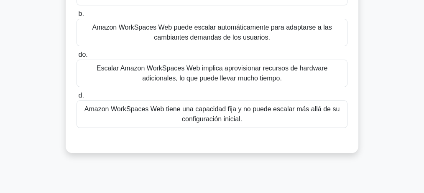
click at [222, 36] on font "Amazon WorkSpaces Web puede escalar automáticamente para adaptarse a las cambia…" at bounding box center [211, 32] width 239 height 17
click at [76, 17] on input "b. Amazon WorkSpaces Web puede escalar automáticamente para adaptarse a las cam…" at bounding box center [76, 13] width 0 height 5
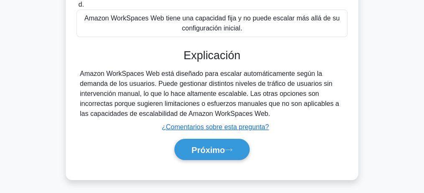
scroll to position [258, 0]
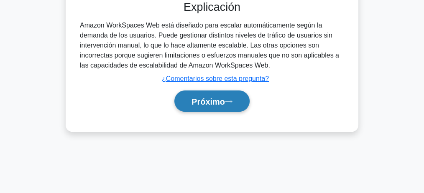
click at [215, 97] on font "Próximo" at bounding box center [207, 101] width 33 height 9
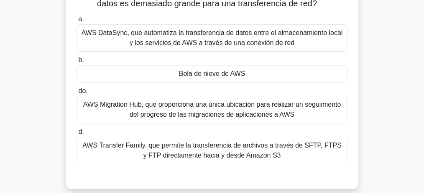
scroll to position [84, 0]
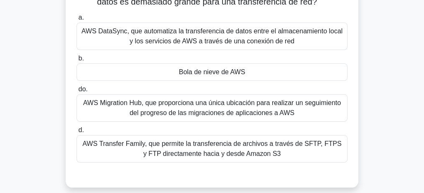
click at [211, 73] on font "Bola de nieve de AWS" at bounding box center [212, 72] width 66 height 7
click at [76, 61] on input "b. Bola de nieve de AWS" at bounding box center [76, 58] width 0 height 5
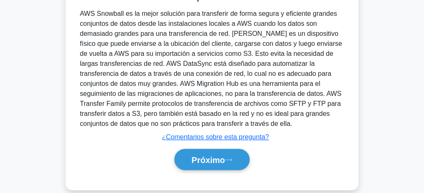
scroll to position [280, 0]
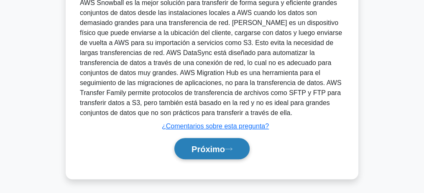
click at [212, 149] on font "Próximo" at bounding box center [207, 149] width 33 height 9
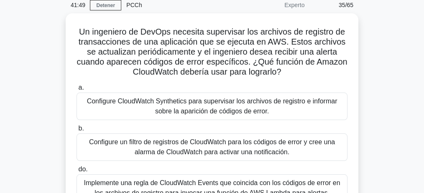
scroll to position [35, 0]
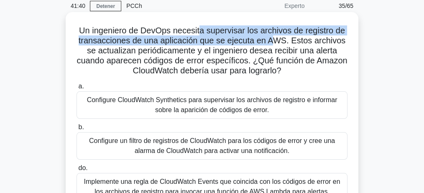
drag, startPoint x: 201, startPoint y: 29, endPoint x: 276, endPoint y: 39, distance: 75.8
click at [276, 39] on font "Un ingeniero de DevOps necesita supervisar los archivos de registro de transacc…" at bounding box center [211, 50] width 270 height 49
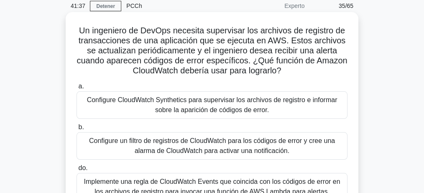
click at [279, 39] on font "Un ingeniero de DevOps necesita supervisar los archivos de registro de transacc…" at bounding box center [211, 50] width 270 height 49
click at [135, 31] on font "Un ingeniero de DevOps necesita supervisar los archivos de registro de transacc…" at bounding box center [211, 50] width 270 height 49
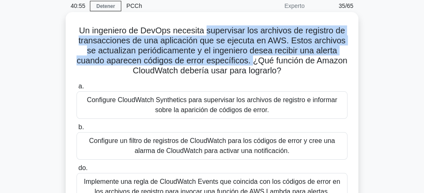
drag, startPoint x: 204, startPoint y: 34, endPoint x: 271, endPoint y: 61, distance: 71.8
click at [271, 61] on font "Un ingeniero de DevOps necesita supervisar los archivos de registro de transacc…" at bounding box center [211, 50] width 270 height 49
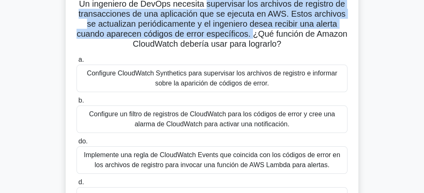
scroll to position [63, 0]
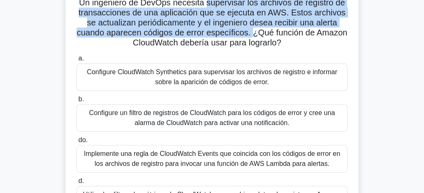
drag, startPoint x: 148, startPoint y: 45, endPoint x: 303, endPoint y: 46, distance: 155.5
click at [303, 46] on h5 "Un ingeniero de DevOps necesita supervisar los archivos de registro de transacc…" at bounding box center [212, 22] width 272 height 51
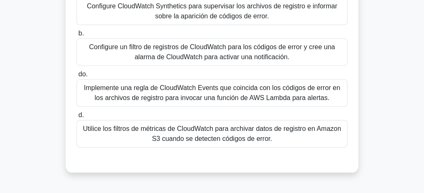
scroll to position [146, 0]
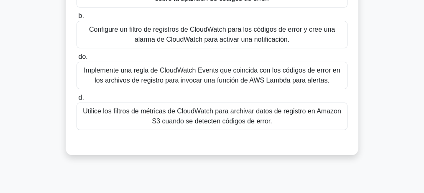
click at [215, 115] on font "Utilice los filtros de métricas de CloudWatch para archivar datos de registro e…" at bounding box center [212, 116] width 258 height 17
click at [76, 101] on input "d. Utilice los filtros de métricas de CloudWatch para archivar datos de registr…" at bounding box center [76, 97] width 0 height 5
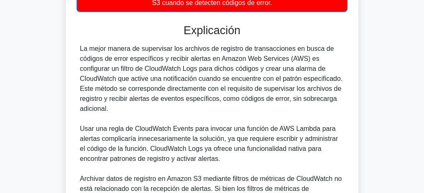
scroll to position [258, 0]
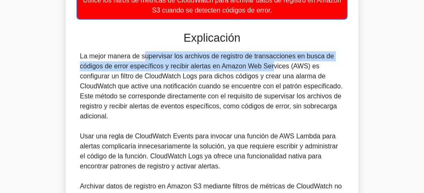
drag, startPoint x: 98, startPoint y: 53, endPoint x: 212, endPoint y: 67, distance: 114.5
click at [212, 67] on font "La mejor manera de supervisar los archivos de registro de transacciones en busc…" at bounding box center [211, 86] width 262 height 67
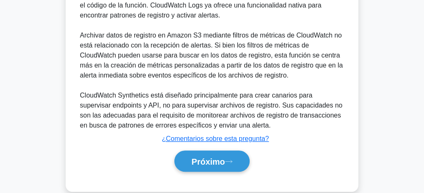
scroll to position [422, 0]
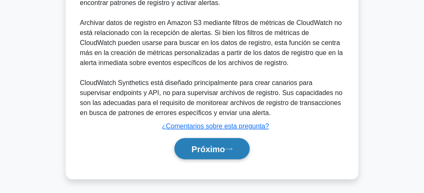
click at [208, 152] on font "Próximo" at bounding box center [207, 149] width 33 height 9
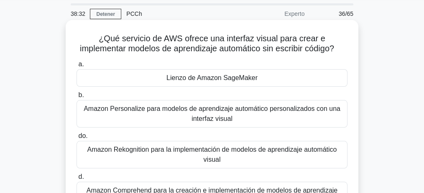
scroll to position [28, 0]
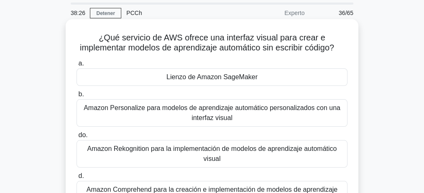
click at [213, 81] on font "Lienzo de Amazon SageMaker" at bounding box center [211, 77] width 91 height 7
click at [76, 66] on input "a. Lienzo de Amazon SageMaker" at bounding box center [76, 63] width 0 height 5
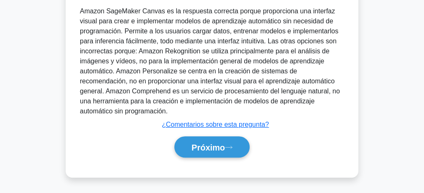
scroll to position [270, 0]
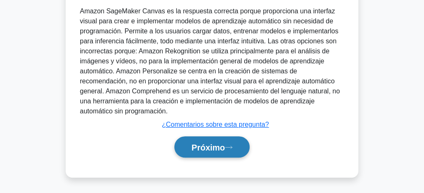
click at [216, 141] on button "Próximo" at bounding box center [211, 147] width 75 height 21
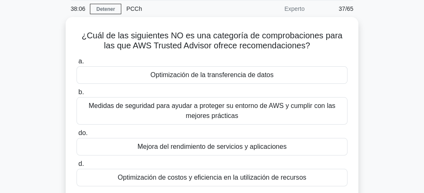
scroll to position [30, 0]
click at [196, 69] on div "Optimización de la transferencia de datos" at bounding box center [211, 75] width 271 height 18
click at [76, 64] on input "a. Optimización de la transferencia de datos" at bounding box center [76, 61] width 0 height 5
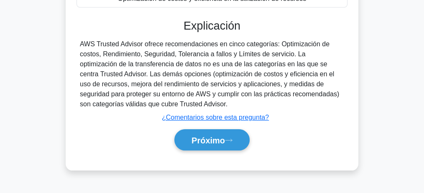
scroll to position [225, 0]
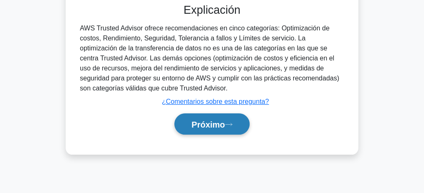
click at [201, 129] on button "Próximo" at bounding box center [211, 124] width 75 height 21
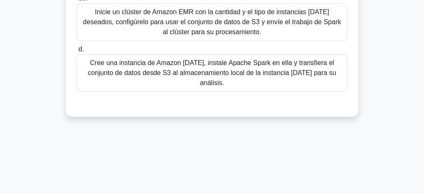
click at [202, 71] on font "Cree una instancia de Amazon EC2, instale Apache Spark en ella y transfiera el …" at bounding box center [212, 72] width 248 height 27
click at [76, 52] on input "d. Cree una instancia de Amazon EC2, instale Apache Spark en ella y transfiera …" at bounding box center [76, 49] width 0 height 5
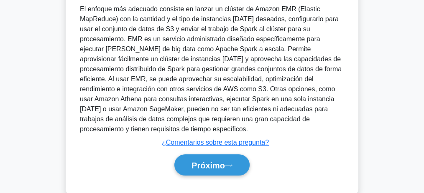
scroll to position [361, 0]
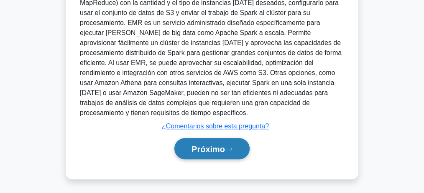
click at [214, 150] on font "Próximo" at bounding box center [207, 149] width 33 height 9
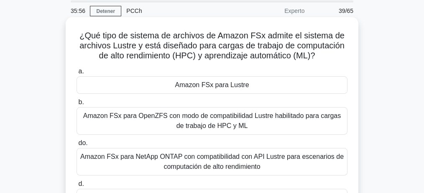
scroll to position [28, 0]
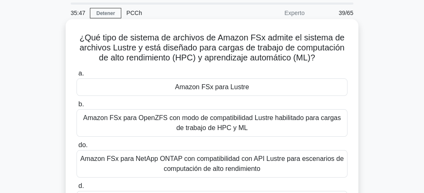
click at [210, 91] on font "Amazon FSx para Lustre" at bounding box center [212, 87] width 74 height 7
click at [76, 76] on input "a. Amazon FSx para Lustre" at bounding box center [76, 73] width 0 height 5
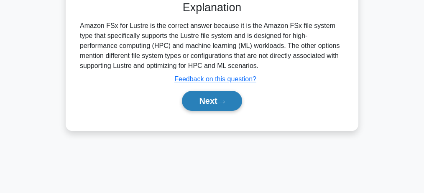
scroll to position [258, 0]
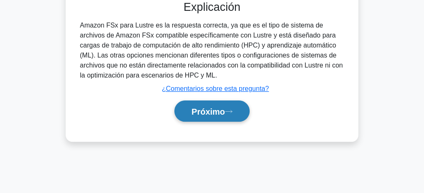
click at [209, 112] on font "Próximo" at bounding box center [207, 111] width 33 height 9
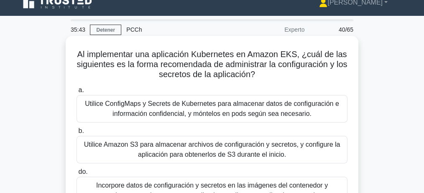
scroll to position [7, 0]
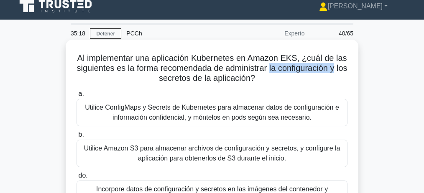
drag, startPoint x: 275, startPoint y: 69, endPoint x: 356, endPoint y: 68, distance: 81.1
click at [356, 68] on div "Al implementar una aplicación Kubernetes en Amazon EKS, ¿cuál de las siguientes…" at bounding box center [212, 157] width 293 height 235
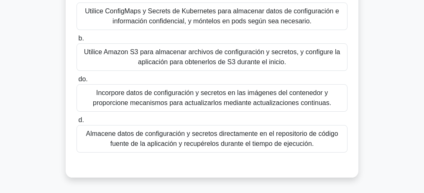
scroll to position [118, 0]
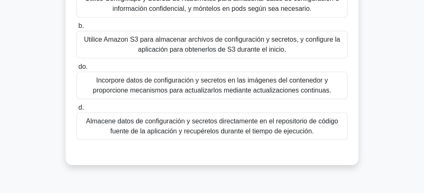
click at [249, 83] on font "Incorpore datos de configuración y secretos en las imágenes del contenedor y pr…" at bounding box center [211, 86] width 263 height 20
click at [76, 70] on input "do. Incorpore datos de configuración y secretos en las imágenes del contenedor …" at bounding box center [76, 66] width 0 height 5
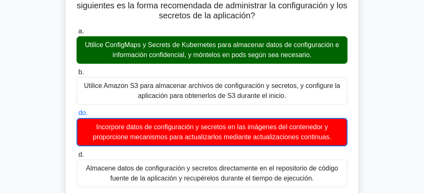
scroll to position [63, 0]
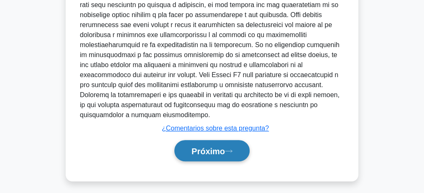
click at [220, 147] on font "Próximo" at bounding box center [207, 151] width 33 height 9
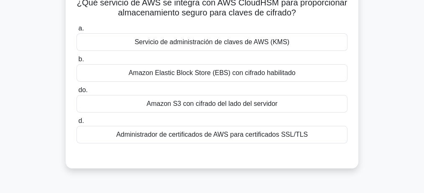
click at [251, 40] on font "Servicio de administración de claves de AWS (KMS)" at bounding box center [212, 41] width 155 height 7
click at [76, 31] on input "a. Servicio de administración de claves de AWS (KMS)" at bounding box center [76, 28] width 0 height 5
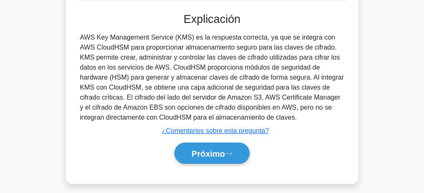
scroll to position [258, 0]
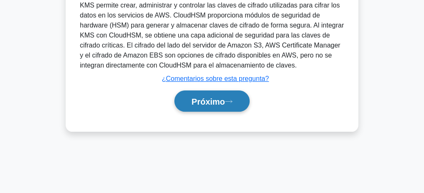
click at [199, 105] on font "Próximo" at bounding box center [207, 101] width 33 height 9
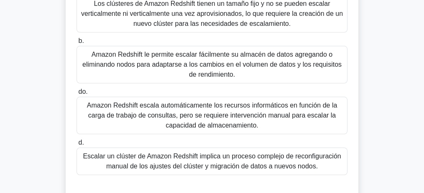
scroll to position [84, 0]
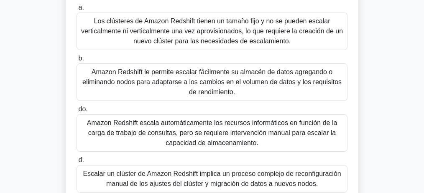
click at [204, 86] on font "Amazon Redshift le permite escalar fácilmente su almacén de datos agregando o e…" at bounding box center [211, 82] width 259 height 27
click at [76, 61] on input "b. Amazon Redshift le permite escalar fácilmente su almacén de datos agregando …" at bounding box center [76, 58] width 0 height 5
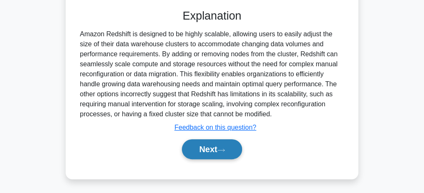
click at [209, 156] on button "Next" at bounding box center [212, 150] width 60 height 20
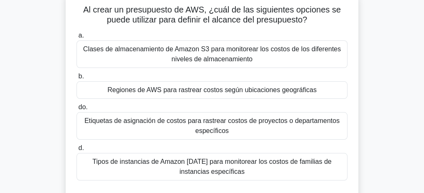
scroll to position [56, 0]
click at [253, 130] on font "Etiquetas de asignación de costos para rastrear costos de proyectos o departame…" at bounding box center [211, 126] width 263 height 20
click at [76, 110] on input "do. Etiquetas de asignación de costos para rastrear costos de proyectos o depar…" at bounding box center [76, 107] width 0 height 5
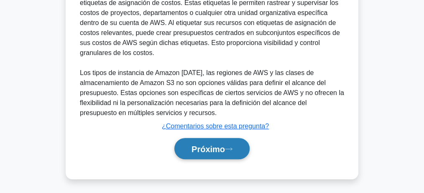
click at [212, 155] on button "Próximo" at bounding box center [211, 148] width 75 height 21
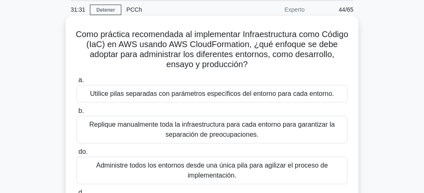
scroll to position [30, 0]
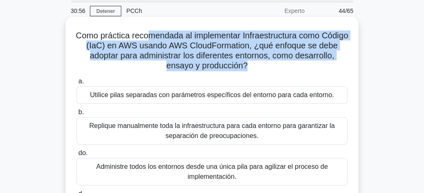
drag, startPoint x: 159, startPoint y: 40, endPoint x: 267, endPoint y: 69, distance: 112.1
click at [267, 69] on font "Como práctica recomendada al implementar Infraestructura como Código (IaC) en A…" at bounding box center [212, 50] width 272 height 39
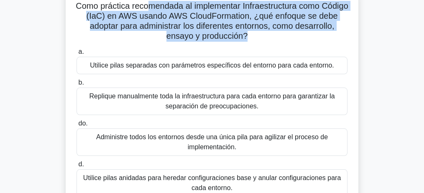
scroll to position [58, 0]
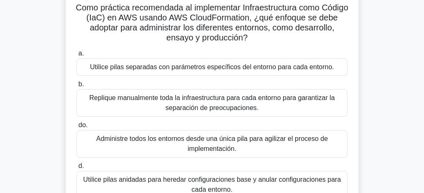
click at [216, 138] on font "Administre todos los entornos desde una única pila para agilizar el proceso de …" at bounding box center [211, 143] width 231 height 17
click at [76, 128] on input "do. Administre todos los entornos desde una única pila para agilizar el proceso…" at bounding box center [76, 125] width 0 height 5
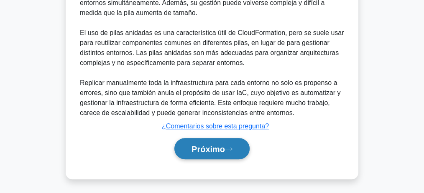
click at [214, 148] on font "Próximo" at bounding box center [207, 149] width 33 height 9
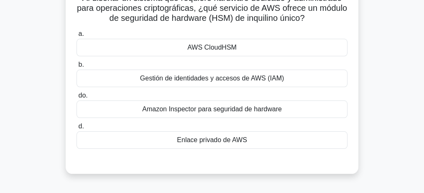
scroll to position [65, 0]
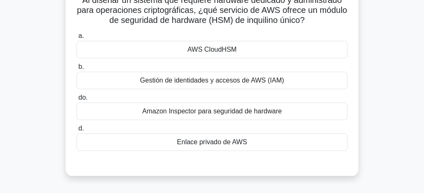
click at [229, 50] on font "AWS CloudHSM" at bounding box center [211, 49] width 49 height 7
click at [76, 39] on input "a. AWS CloudHSM" at bounding box center [76, 35] width 0 height 5
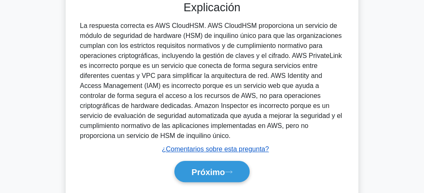
scroll to position [258, 0]
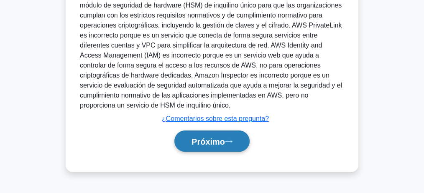
click at [213, 144] on font "Próximo" at bounding box center [207, 141] width 33 height 9
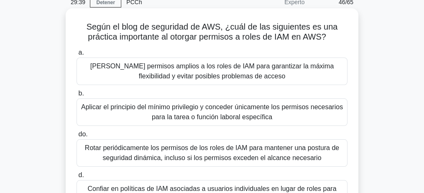
scroll to position [35, 0]
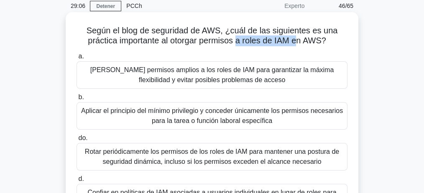
drag, startPoint x: 298, startPoint y: 37, endPoint x: 237, endPoint y: 42, distance: 61.6
click at [237, 42] on font "Según el blog de seguridad de AWS, ¿cuál de las siguientes es una práctica impo…" at bounding box center [211, 35] width 251 height 19
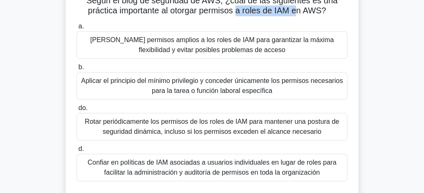
scroll to position [63, 0]
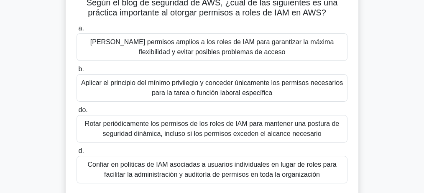
click at [209, 85] on font "Aplicar el principio del mínimo privilegio y conceder únicamente los permisos n…" at bounding box center [212, 87] width 262 height 17
click at [76, 72] on input "b. Aplicar el principio del mínimo privilegio y conceder únicamente los permiso…" at bounding box center [76, 69] width 0 height 5
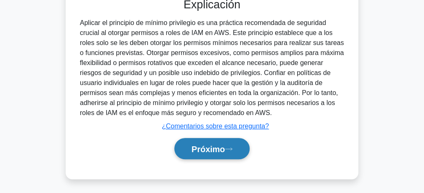
click at [210, 145] on font "Próximo" at bounding box center [207, 149] width 33 height 9
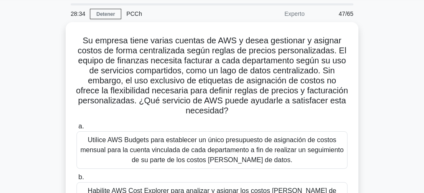
scroll to position [28, 0]
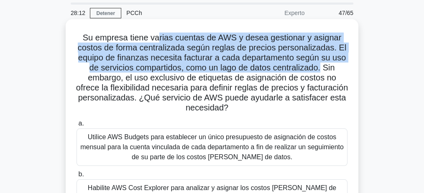
drag, startPoint x: 166, startPoint y: 38, endPoint x: 323, endPoint y: 72, distance: 160.0
click at [323, 72] on font "Su empresa tiene varias cuentas de AWS y desea gestionar y asignar costos de fo…" at bounding box center [212, 72] width 272 height 79
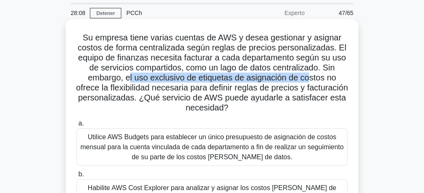
drag, startPoint x: 128, startPoint y: 74, endPoint x: 303, endPoint y: 81, distance: 174.8
click at [308, 81] on font "Su empresa tiene varias cuentas de AWS y desea gestionar y asignar costos de fo…" at bounding box center [212, 72] width 272 height 79
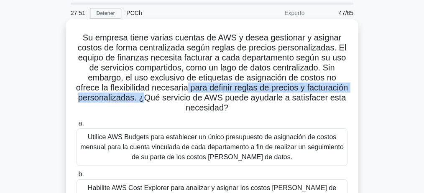
drag, startPoint x: 208, startPoint y: 89, endPoint x: 192, endPoint y: 100, distance: 19.5
click at [192, 100] on font "Su empresa tiene varias cuentas de AWS y desea gestionar y asignar costos de fo…" at bounding box center [212, 72] width 272 height 79
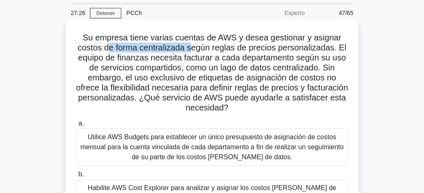
drag, startPoint x: 139, startPoint y: 50, endPoint x: 192, endPoint y: 51, distance: 52.7
click at [192, 51] on font "Su empresa tiene varias cuentas de AWS y desea gestionar y asignar costos de fo…" at bounding box center [212, 72] width 272 height 79
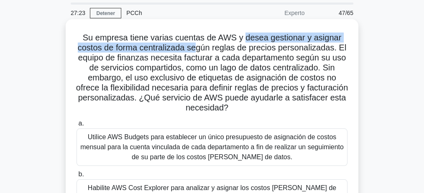
drag, startPoint x: 244, startPoint y: 37, endPoint x: 198, endPoint y: 49, distance: 47.9
click at [198, 49] on font "Su empresa tiene varias cuentas de AWS y desea gestionar y asignar costos de fo…" at bounding box center [212, 72] width 272 height 79
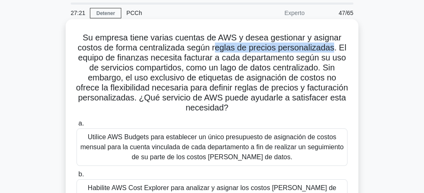
drag, startPoint x: 217, startPoint y: 49, endPoint x: 336, endPoint y: 49, distance: 119.5
click at [336, 49] on font "Su empresa tiene varias cuentas de AWS y desea gestionar y asignar costos de fo…" at bounding box center [212, 72] width 272 height 79
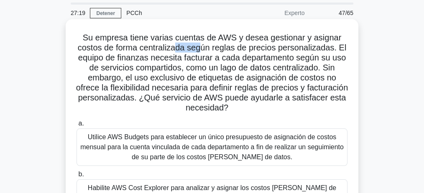
drag, startPoint x: 196, startPoint y: 50, endPoint x: 202, endPoint y: 50, distance: 5.9
click at [202, 50] on font "Su empresa tiene varias cuentas de AWS y desea gestionar y asignar costos de fo…" at bounding box center [212, 72] width 272 height 79
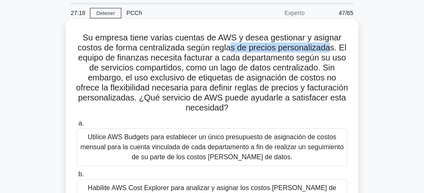
drag, startPoint x: 235, startPoint y: 53, endPoint x: 333, endPoint y: 52, distance: 97.8
click at [333, 52] on font "Su empresa tiene varias cuentas de AWS y desea gestionar y asignar costos de fo…" at bounding box center [212, 72] width 272 height 79
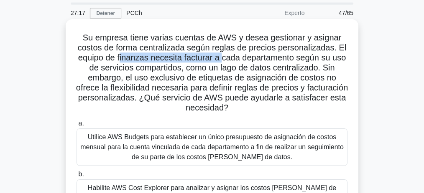
drag, startPoint x: 121, startPoint y: 58, endPoint x: 221, endPoint y: 61, distance: 99.9
click at [221, 61] on font "Su empresa tiene varias cuentas de AWS y desea gestionar y asignar costos de fo…" at bounding box center [212, 72] width 272 height 79
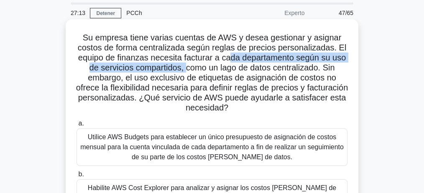
drag, startPoint x: 232, startPoint y: 57, endPoint x: 185, endPoint y: 69, distance: 48.7
click at [185, 69] on font "Su empresa tiene varias cuentas de AWS y desea gestionar y asignar costos de fo…" at bounding box center [212, 72] width 272 height 79
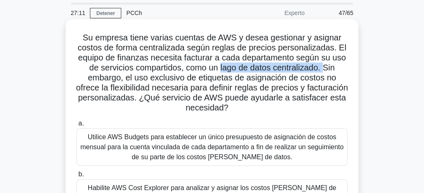
drag, startPoint x: 228, startPoint y: 70, endPoint x: 326, endPoint y: 71, distance: 98.2
click at [326, 71] on font "Su empresa tiene varias cuentas de AWS y desea gestionar y asignar costos de fo…" at bounding box center [212, 72] width 272 height 79
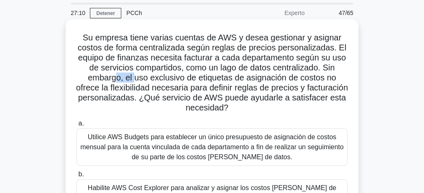
drag, startPoint x: 117, startPoint y: 81, endPoint x: 132, endPoint y: 80, distance: 15.1
click at [132, 80] on font "Su empresa tiene varias cuentas de AWS y desea gestionar y asignar costos de fo…" at bounding box center [212, 72] width 272 height 79
drag, startPoint x: 146, startPoint y: 80, endPoint x: 189, endPoint y: 79, distance: 43.5
click at [189, 79] on font "Su empresa tiene varias cuentas de AWS y desea gestionar y asignar costos de fo…" at bounding box center [212, 72] width 272 height 79
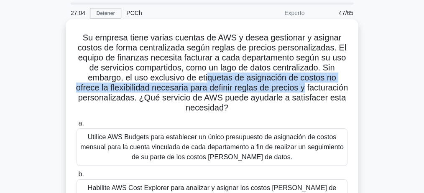
drag, startPoint x: 210, startPoint y: 81, endPoint x: 332, endPoint y: 92, distance: 122.5
click at [332, 92] on h5 "Su empresa tiene varias cuentas de AWS y desea gestionar y asignar costos de fo…" at bounding box center [212, 73] width 272 height 81
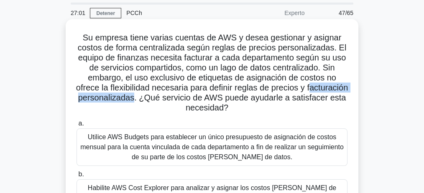
drag, startPoint x: 89, startPoint y: 97, endPoint x: 184, endPoint y: 99, distance: 95.3
click at [184, 99] on font "Su empresa tiene varias cuentas de AWS y desea gestionar y asignar costos de fo…" at bounding box center [212, 72] width 272 height 79
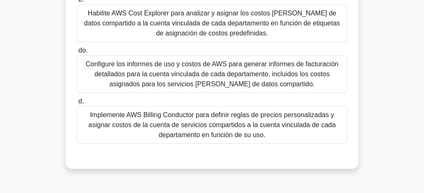
scroll to position [223, 0]
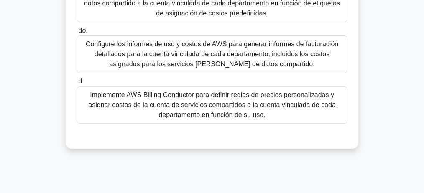
click at [159, 48] on font "Configure los informes de uso y costos de AWS para generar informes de facturac…" at bounding box center [212, 54] width 252 height 27
click at [76, 33] on input "do. Configure los informes de uso y costos de AWS para generar informes de fact…" at bounding box center [76, 30] width 0 height 5
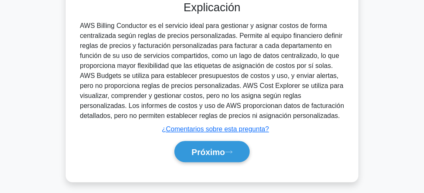
scroll to position [361, 0]
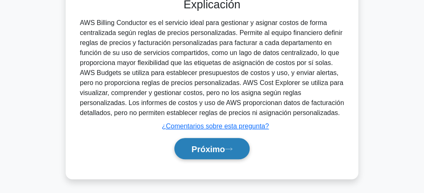
click at [208, 145] on font "Próximo" at bounding box center [207, 149] width 33 height 9
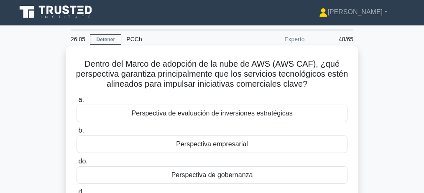
scroll to position [0, 0]
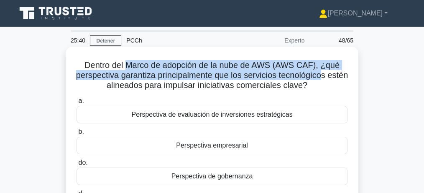
drag, startPoint x: 148, startPoint y: 66, endPoint x: 337, endPoint y: 79, distance: 190.2
click at [337, 79] on font "Dentro del Marco de adopción de la nube de AWS (AWS CAF), ¿qué perspectiva gara…" at bounding box center [212, 75] width 272 height 29
click at [201, 76] on font "Dentro del Marco de adopción de la nube de AWS (AWS CAF), ¿qué perspectiva gara…" at bounding box center [212, 75] width 272 height 29
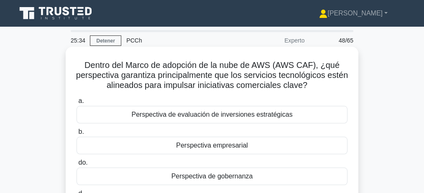
drag, startPoint x: 136, startPoint y: 76, endPoint x: 321, endPoint y: 89, distance: 184.7
click at [321, 89] on h5 "Dentro del Marco de adopción de la nube de AWS (AWS CAF), ¿qué perspectiva gara…" at bounding box center [212, 75] width 272 height 31
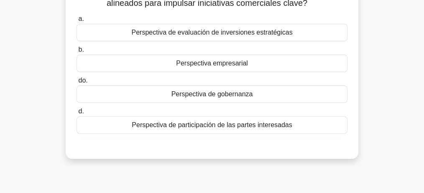
scroll to position [84, 0]
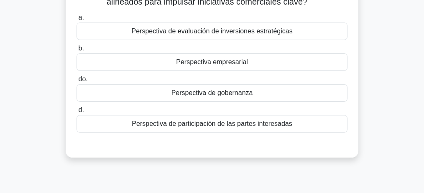
click at [216, 65] on font "Perspectiva empresarial" at bounding box center [212, 62] width 72 height 7
click at [76, 51] on input "b. Perspectiva empresarial" at bounding box center [76, 48] width 0 height 5
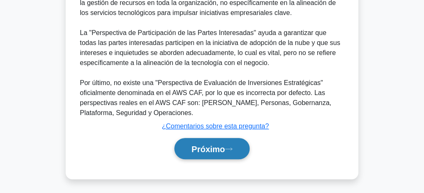
click at [208, 148] on font "Próximo" at bounding box center [207, 149] width 33 height 9
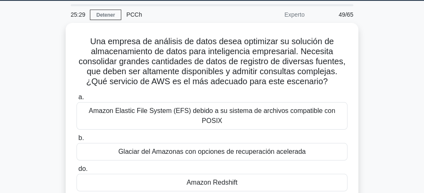
scroll to position [24, 0]
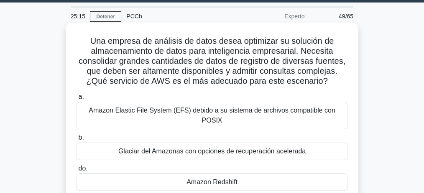
drag, startPoint x: 232, startPoint y: 39, endPoint x: 327, endPoint y: 77, distance: 102.0
click at [327, 77] on h5 "Una empresa de análisis de datos desea optimizar su solución de almacenamiento …" at bounding box center [212, 61] width 272 height 51
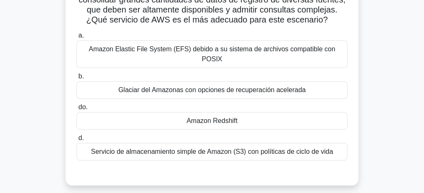
scroll to position [108, 0]
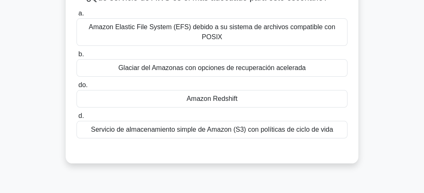
click at [224, 95] on font "Amazon Redshift" at bounding box center [211, 98] width 51 height 7
click at [76, 88] on input "do. Amazon Redshift" at bounding box center [76, 85] width 0 height 5
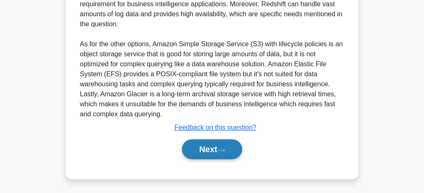
click at [204, 146] on button "Next" at bounding box center [212, 150] width 60 height 20
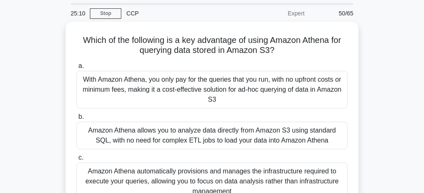
scroll to position [28, 0]
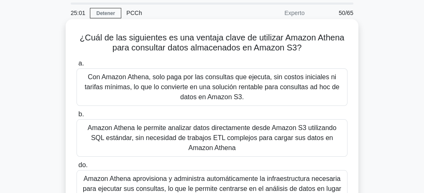
click at [328, 56] on div "¿Cuál de las siguientes es una ventaja clave de utilizar Amazon Athena para con…" at bounding box center [212, 152] width 286 height 258
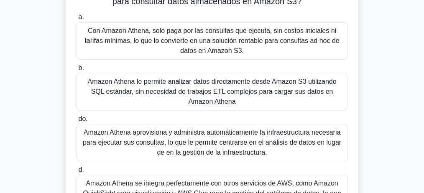
scroll to position [84, 0]
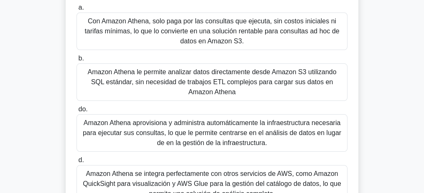
click at [219, 86] on font "Amazon Athena le permite analizar datos directamente desde Amazon S3 utilizando…" at bounding box center [211, 82] width 249 height 27
click at [76, 61] on input "b. Amazon Athena le permite analizar datos directamente desde Amazon S3 utiliza…" at bounding box center [76, 58] width 0 height 5
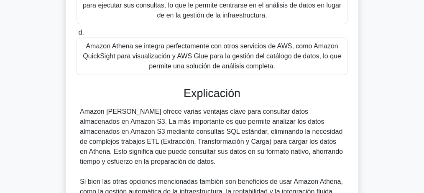
scroll to position [321, 0]
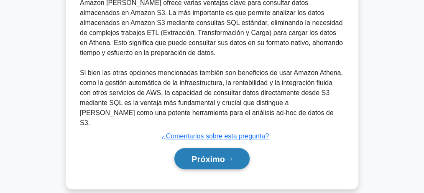
click at [219, 153] on button "Próximo" at bounding box center [211, 158] width 75 height 21
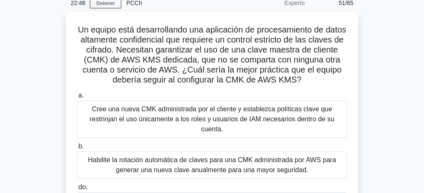
scroll to position [35, 0]
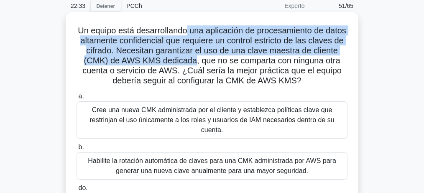
drag, startPoint x: 199, startPoint y: 33, endPoint x: 215, endPoint y: 64, distance: 34.0
click at [215, 64] on font "Un equipo está desarrollando una aplicación de procesamiento de datos altamente…" at bounding box center [212, 55] width 268 height 59
click at [176, 61] on font "Un equipo está desarrollando una aplicación de procesamiento de datos altamente…" at bounding box center [212, 55] width 268 height 59
click at [165, 60] on font "Un equipo está desarrollando una aplicación de procesamiento de datos altamente…" at bounding box center [212, 55] width 268 height 59
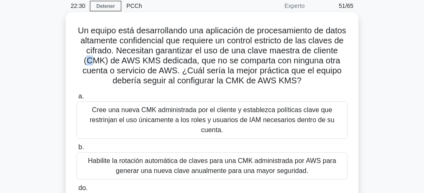
click at [108, 60] on font "Un equipo está desarrollando una aplicación de procesamiento de datos altamente…" at bounding box center [212, 55] width 268 height 59
click at [107, 59] on font "Un equipo está desarrollando una aplicación de procesamiento de datos altamente…" at bounding box center [212, 55] width 268 height 59
click at [120, 60] on font "Un equipo está desarrollando una aplicación de procesamiento de datos altamente…" at bounding box center [212, 55] width 268 height 59
click at [110, 61] on font "Un equipo está desarrollando una aplicación de procesamiento de datos altamente…" at bounding box center [212, 55] width 268 height 59
click at [116, 61] on font "Un equipo está desarrollando una aplicación de procesamiento de datos altamente…" at bounding box center [212, 55] width 268 height 59
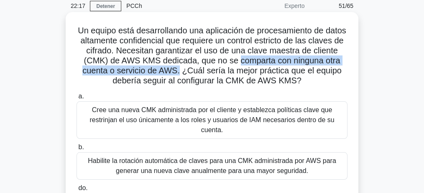
drag, startPoint x: 259, startPoint y: 62, endPoint x: 202, endPoint y: 71, distance: 58.0
click at [202, 71] on font "Un equipo está desarrollando una aplicación de procesamiento de datos altamente…" at bounding box center [212, 55] width 268 height 59
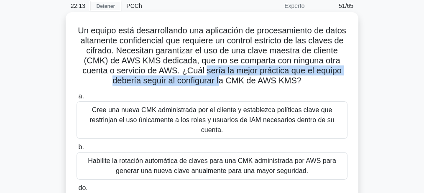
drag, startPoint x: 229, startPoint y: 70, endPoint x: 234, endPoint y: 79, distance: 10.7
click at [234, 80] on font "Un equipo está desarrollando una aplicación de procesamiento de datos altamente…" at bounding box center [212, 55] width 268 height 59
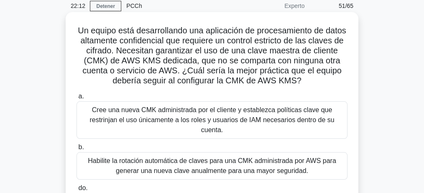
click at [242, 80] on font "Un equipo está desarrollando una aplicación de procesamiento de datos altamente…" at bounding box center [212, 55] width 268 height 59
drag, startPoint x: 248, startPoint y: 80, endPoint x: 263, endPoint y: 81, distance: 15.1
click at [263, 81] on font "Un equipo está desarrollando una aplicación de procesamiento de datos altamente…" at bounding box center [212, 55] width 268 height 59
drag, startPoint x: 277, startPoint y: 81, endPoint x: 307, endPoint y: 84, distance: 30.2
click at [307, 84] on font "Un equipo está desarrollando una aplicación de procesamiento de datos altamente…" at bounding box center [212, 55] width 268 height 59
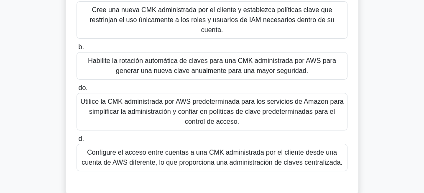
scroll to position [146, 0]
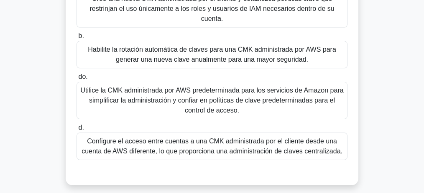
click at [191, 59] on font "Habilite la rotación automática de claves para una CMK administrada por AWS par…" at bounding box center [212, 54] width 248 height 17
click at [76, 39] on input "b. Habilite la rotación automática de claves para una CMK administrada por AWS …" at bounding box center [76, 35] width 0 height 5
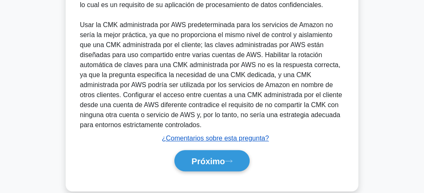
scroll to position [392, 0]
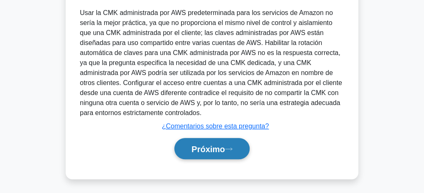
click at [214, 150] on font "Próximo" at bounding box center [207, 149] width 33 height 9
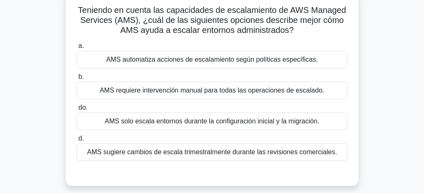
scroll to position [56, 0]
click at [244, 59] on font "AMS automatiza acciones de escalamiento según políticas específicas." at bounding box center [211, 59] width 211 height 7
click at [76, 48] on input "a. AMS automatiza acciones de escalamiento según políticas específicas." at bounding box center [76, 45] width 0 height 5
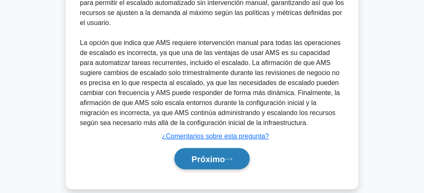
click at [212, 155] on font "Próximo" at bounding box center [207, 159] width 33 height 9
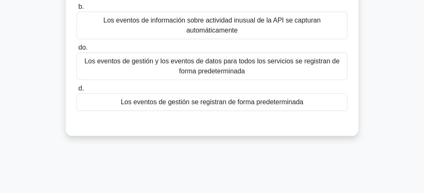
scroll to position [135, 0]
click at [202, 97] on div "Los eventos de gestión se registran de forma predeterminada" at bounding box center [211, 103] width 271 height 18
click at [76, 92] on input "d. Los eventos de gestión se registran de forma predeterminada" at bounding box center [76, 88] width 0 height 5
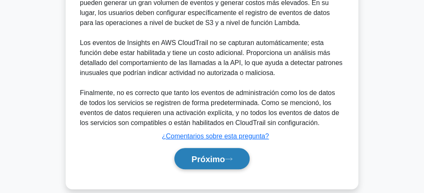
click at [215, 153] on button "Próximo" at bounding box center [211, 158] width 75 height 21
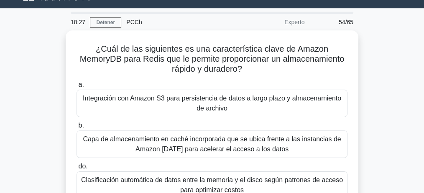
scroll to position [7, 0]
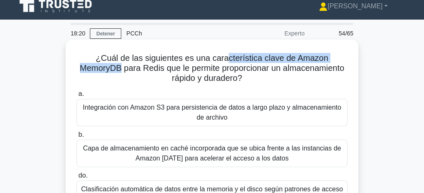
drag, startPoint x: 228, startPoint y: 59, endPoint x: 118, endPoint y: 70, distance: 110.4
click at [118, 70] on font "¿Cuál de las siguientes es una característica clave de Amazon MemoryDB para Red…" at bounding box center [212, 67] width 265 height 29
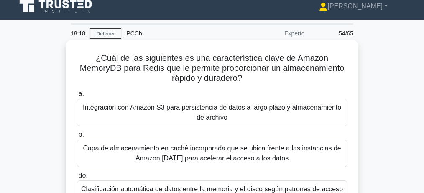
click at [124, 68] on font "¿Cuál de las siguientes es una característica clave de Amazon MemoryDB para Red…" at bounding box center [212, 67] width 265 height 29
drag, startPoint x: 216, startPoint y: 69, endPoint x: 256, endPoint y: 80, distance: 42.0
click at [256, 80] on h5 "¿Cuál de las siguientes es una característica clave de Amazon MemoryDB para Red…" at bounding box center [212, 68] width 272 height 31
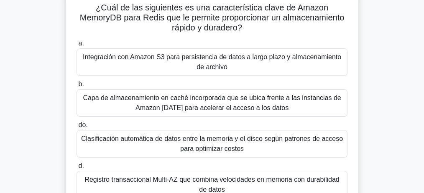
scroll to position [56, 0]
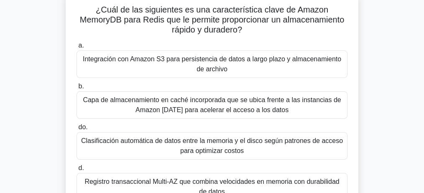
click at [189, 61] on font "Integración con Amazon S3 para persistencia de datos a largo plazo y almacenami…" at bounding box center [212, 64] width 258 height 17
click at [76, 48] on input "a. Integración con Amazon S3 para persistencia de datos a largo plazo y almacen…" at bounding box center [76, 45] width 0 height 5
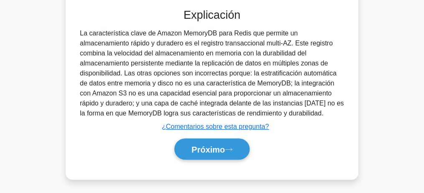
scroll to position [261, 0]
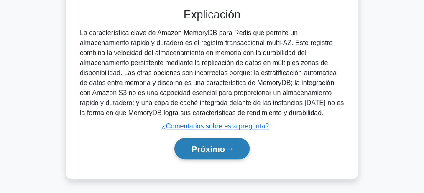
click at [214, 145] on font "Próximo" at bounding box center [207, 149] width 33 height 9
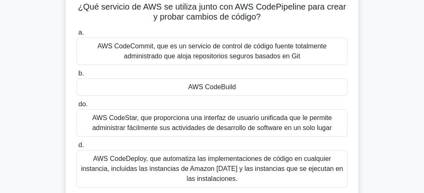
scroll to position [63, 0]
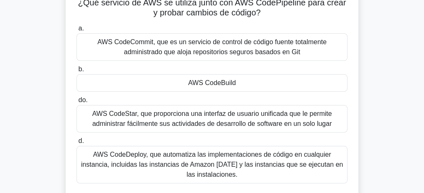
click at [227, 82] on font "AWS CodeBuild" at bounding box center [212, 82] width 48 height 7
click at [76, 72] on input "b. AWS CodeBuild" at bounding box center [76, 69] width 0 height 5
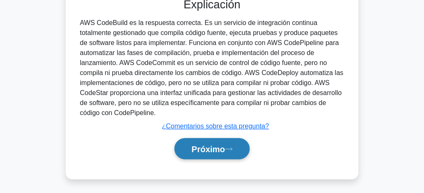
click at [211, 153] on font "Próximo" at bounding box center [207, 149] width 33 height 9
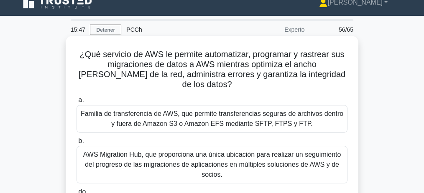
scroll to position [10, 0]
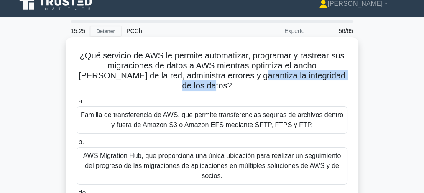
drag, startPoint x: 210, startPoint y: 74, endPoint x: 328, endPoint y: 75, distance: 118.7
click at [328, 75] on h5 "¿Qué servicio de AWS le permite automatizar, programar y rastrear sus migracion…" at bounding box center [212, 71] width 272 height 41
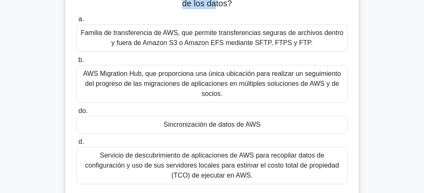
scroll to position [93, 0]
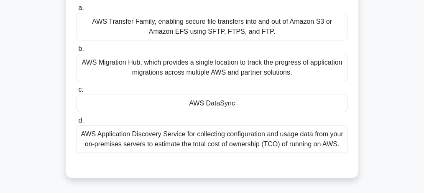
click at [246, 105] on div "AWS DataSync" at bounding box center [211, 104] width 271 height 18
click at [76, 93] on input "c. AWS DataSync" at bounding box center [76, 89] width 0 height 5
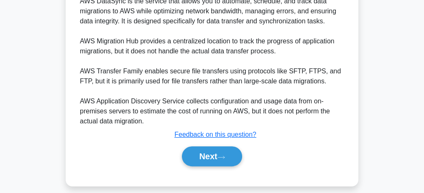
scroll to position [289, 0]
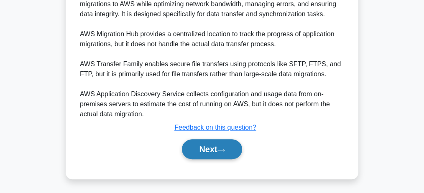
click at [209, 153] on button "Next" at bounding box center [212, 150] width 60 height 20
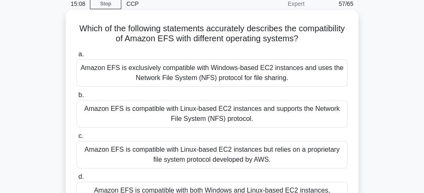
scroll to position [35, 0]
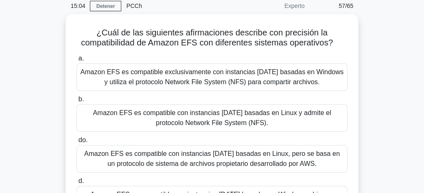
click at [379, 58] on div "¿Cuál de las siguientes afirmaciones describe con precisión la compatibilidad d…" at bounding box center [211, 131] width 401 height 235
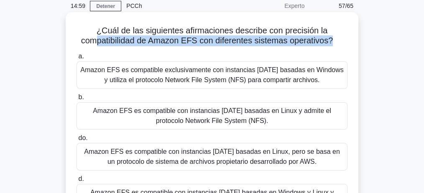
drag, startPoint x: 97, startPoint y: 43, endPoint x: 332, endPoint y: 48, distance: 235.7
click at [332, 48] on div "¿Cuál de las siguientes afirmaciones describe con precisión la compatibilidad d…" at bounding box center [212, 124] width 286 height 218
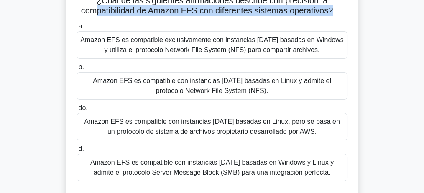
scroll to position [63, 0]
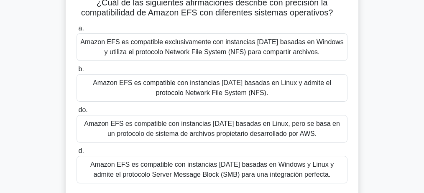
click at [215, 85] on font "Amazon EFS es compatible con instancias EC2 basadas en Linux y admite el protoc…" at bounding box center [212, 87] width 238 height 17
click at [76, 72] on input "b. Amazon EFS es compatible con instancias EC2 basadas en Linux y admite el pro…" at bounding box center [76, 69] width 0 height 5
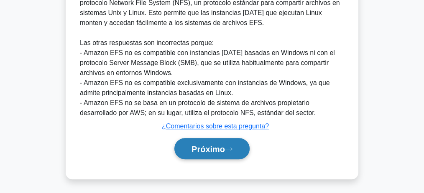
click at [206, 146] on font "Próximo" at bounding box center [207, 149] width 33 height 9
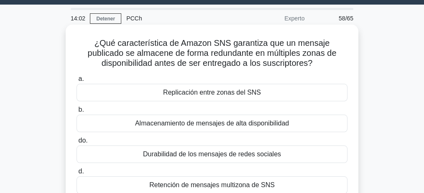
scroll to position [22, 0]
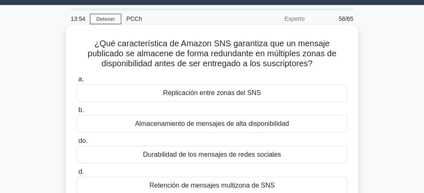
drag, startPoint x: 235, startPoint y: 43, endPoint x: 317, endPoint y: 71, distance: 86.7
click at [317, 71] on div "¿Qué característica de Amazon SNS garantiza que un mensaje publicado se almacen…" at bounding box center [212, 122] width 286 height 188
drag, startPoint x: 122, startPoint y: 43, endPoint x: 196, endPoint y: 46, distance: 74.0
click at [181, 45] on font "¿Qué característica de Amazon SNS garantiza que un mensaje publicado se almacen…" at bounding box center [212, 53] width 249 height 29
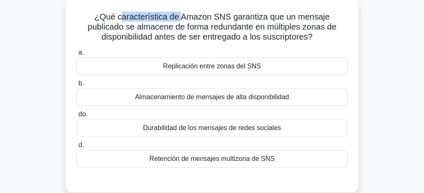
scroll to position [50, 0]
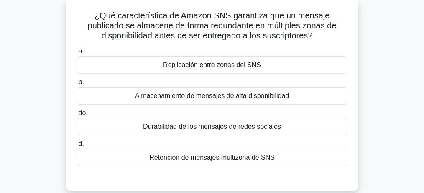
click at [231, 68] on font "Replicación entre zonas del SNS" at bounding box center [212, 64] width 98 height 7
click at [76, 54] on input "a. Replicación entre zonas del SNS" at bounding box center [76, 51] width 0 height 5
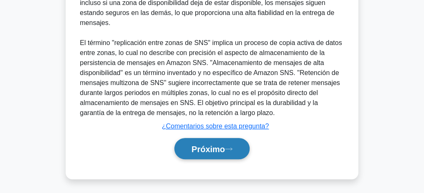
click at [204, 149] on font "Próximo" at bounding box center [207, 149] width 33 height 9
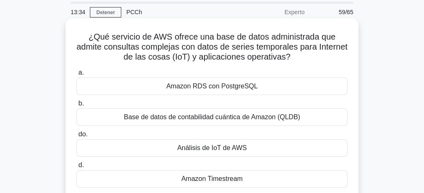
scroll to position [31, 0]
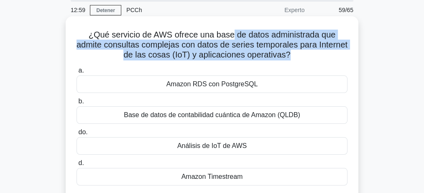
drag, startPoint x: 261, startPoint y: 39, endPoint x: 304, endPoint y: 58, distance: 46.6
click at [304, 58] on font "¿Qué servicio de AWS ofrece una base de datos administrada que admite consultas…" at bounding box center [211, 44] width 271 height 29
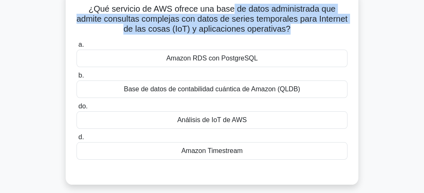
scroll to position [59, 0]
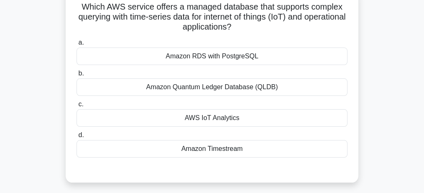
click at [234, 123] on div "AWS IoT Analytics" at bounding box center [211, 118] width 271 height 18
click at [76, 107] on input "c. AWS IoT Analytics" at bounding box center [76, 104] width 0 height 5
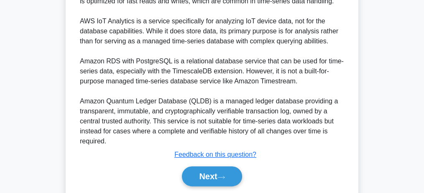
scroll to position [306, 0]
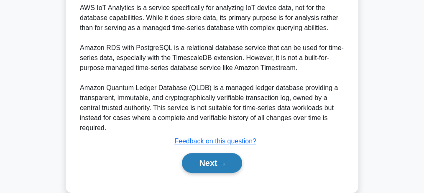
click at [205, 159] on button "Next" at bounding box center [212, 163] width 60 height 20
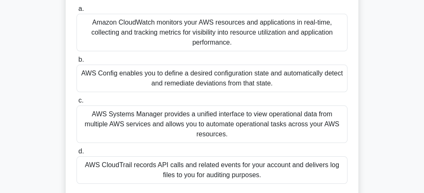
scroll to position [35, 0]
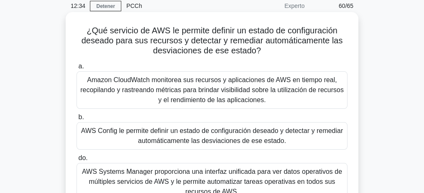
click at [269, 64] on label "a. Amazon CloudWatch monitorea sus recursos y aplicaciones de AWS en tiempo rea…" at bounding box center [211, 85] width 271 height 48
click at [76, 64] on input "a. Amazon CloudWatch monitorea sus recursos y aplicaciones de AWS en tiempo rea…" at bounding box center [76, 66] width 0 height 5
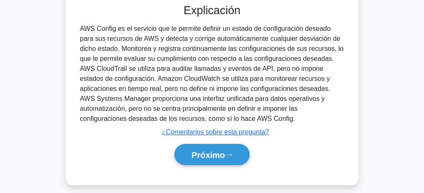
scroll to position [291, 0]
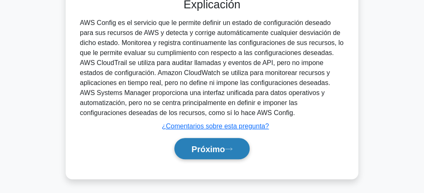
click at [200, 145] on font "Próximo" at bounding box center [207, 149] width 33 height 9
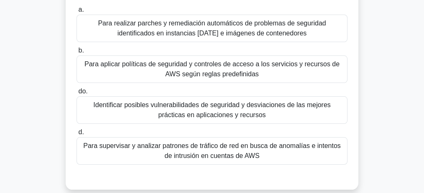
scroll to position [84, 0]
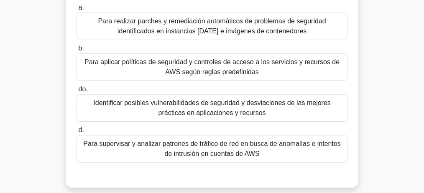
click at [221, 109] on font "Identificar posibles vulnerabilidades de seguridad y desviaciones de las mejore…" at bounding box center [211, 107] width 237 height 17
click at [76, 92] on input "do. Identificar posibles vulnerabilidades de seguridad y desviaciones de las me…" at bounding box center [76, 89] width 0 height 5
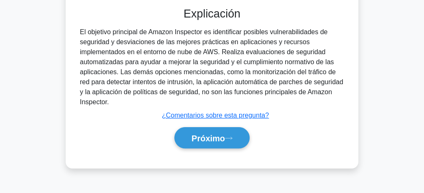
scroll to position [258, 0]
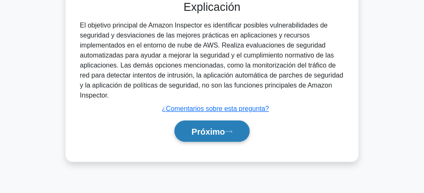
click at [214, 128] on font "Próximo" at bounding box center [207, 131] width 33 height 9
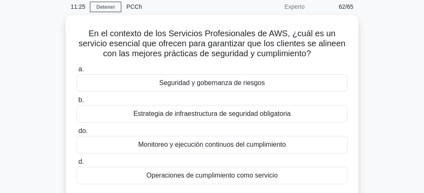
scroll to position [35, 0]
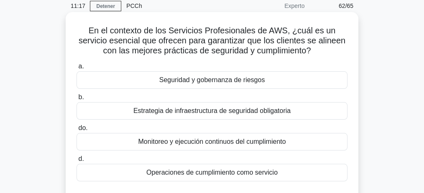
drag, startPoint x: 94, startPoint y: 43, endPoint x: 313, endPoint y: 54, distance: 218.4
click at [313, 54] on font "En el contexto de los Servicios Profesionales de AWS, ¿cuál es un servicio esen…" at bounding box center [212, 40] width 267 height 29
click at [123, 41] on font "En el contexto de los Servicios Profesionales de AWS, ¿cuál es un servicio esen…" at bounding box center [212, 40] width 267 height 29
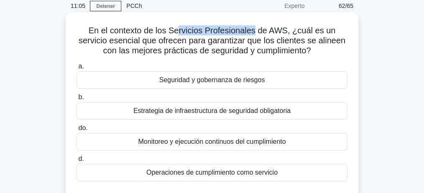
drag, startPoint x: 179, startPoint y: 29, endPoint x: 255, endPoint y: 29, distance: 76.1
click at [255, 29] on font "En el contexto de los Servicios Profesionales de AWS, ¿cuál es un servicio esen…" at bounding box center [212, 40] width 267 height 29
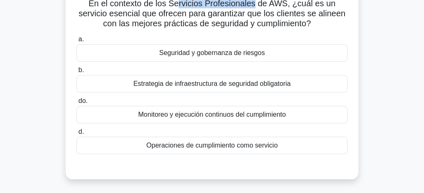
scroll to position [63, 0]
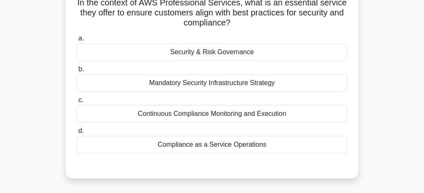
click at [241, 52] on div "Security & Risk Governance" at bounding box center [211, 52] width 271 height 18
click at [76, 41] on input "a. Security & Risk Governance" at bounding box center [76, 38] width 0 height 5
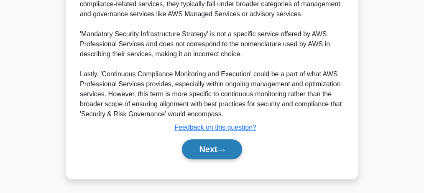
click at [212, 150] on button "Next" at bounding box center [212, 150] width 60 height 20
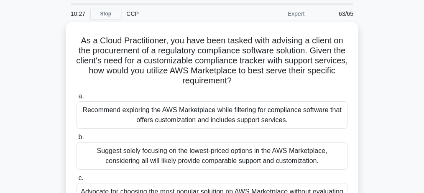
scroll to position [24, 0]
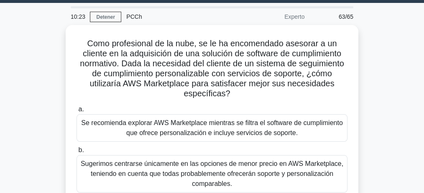
click at [371, 87] on div "Como profesional de la nube, se le ha encomendado asesorar a un cliente en la a…" at bounding box center [211, 172] width 401 height 295
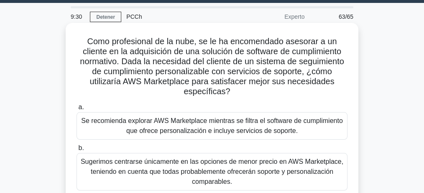
drag, startPoint x: 170, startPoint y: 83, endPoint x: 329, endPoint y: 88, distance: 159.7
click at [330, 88] on h5 "Como profesional de la nube, se le ha encomendado asesorar a un cliente en la a…" at bounding box center [212, 66] width 272 height 61
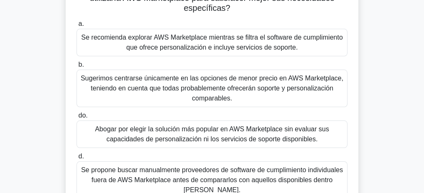
scroll to position [107, 0]
click at [214, 46] on font "Se recomienda explorar AWS Marketplace mientras se filtra el software de cumpli…" at bounding box center [211, 42] width 261 height 17
click at [76, 27] on input "a. Se recomienda explorar AWS Marketplace mientras se filtra el software de cum…" at bounding box center [76, 23] width 0 height 5
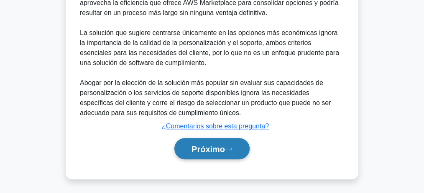
click at [207, 151] on font "Próximo" at bounding box center [207, 149] width 33 height 9
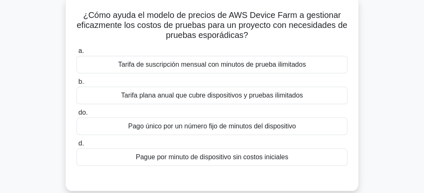
scroll to position [56, 0]
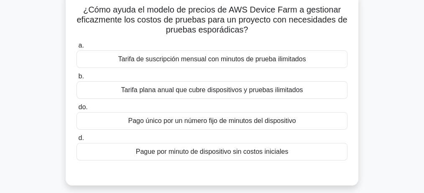
click at [211, 155] on font "Pague por minuto de dispositivo sin costos iniciales" at bounding box center [212, 151] width 153 height 7
click at [76, 141] on input "d. Pague por minuto de dispositivo sin costos iniciales" at bounding box center [76, 138] width 0 height 5
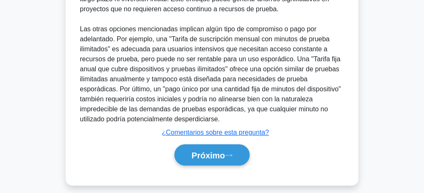
scroll to position [310, 0]
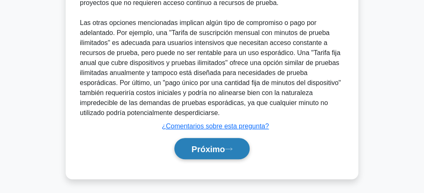
click at [210, 146] on font "Próximo" at bounding box center [207, 149] width 33 height 9
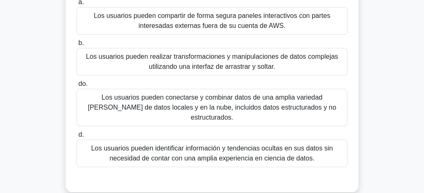
scroll to position [101, 0]
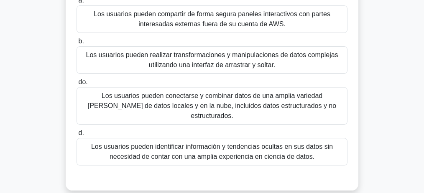
click at [219, 143] on font "Los usuarios pueden identificar información y tendencias ocultas en sus datos s…" at bounding box center [212, 151] width 242 height 17
click at [76, 136] on input "d. Los usuarios pueden identificar información y tendencias ocultas en sus dato…" at bounding box center [76, 133] width 0 height 5
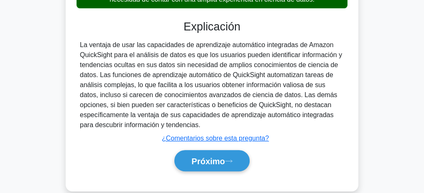
scroll to position [260, 0]
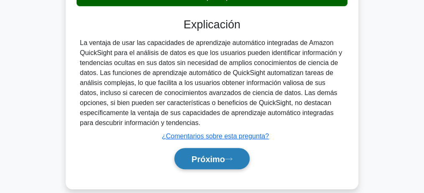
click at [219, 154] on font "Próximo" at bounding box center [207, 158] width 33 height 9
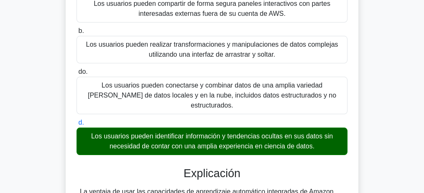
scroll to position [0, 0]
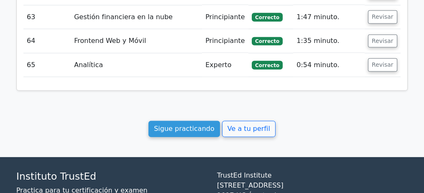
scroll to position [2503, 0]
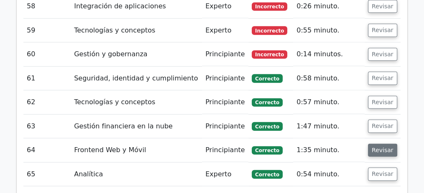
click at [379, 147] on font "Revisar" at bounding box center [382, 150] width 22 height 7
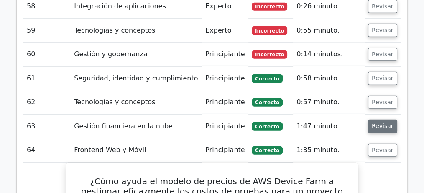
click at [377, 123] on font "Revisar" at bounding box center [382, 126] width 22 height 7
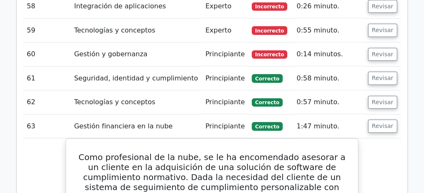
drag, startPoint x: 378, startPoint y: 36, endPoint x: 379, endPoint y: 28, distance: 8.8
click at [378, 99] on font "Revisar" at bounding box center [382, 102] width 22 height 7
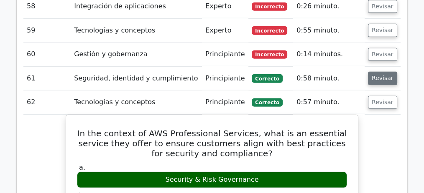
click at [380, 75] on font "Revisar" at bounding box center [382, 78] width 22 height 7
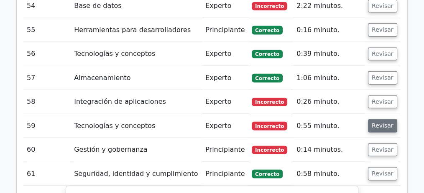
scroll to position [2391, 0]
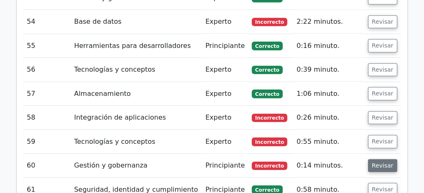
click at [378, 163] on font "Revisar" at bounding box center [382, 166] width 22 height 7
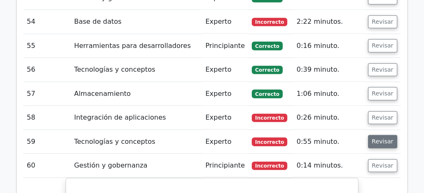
click at [379, 139] on font "Revisar" at bounding box center [382, 142] width 22 height 7
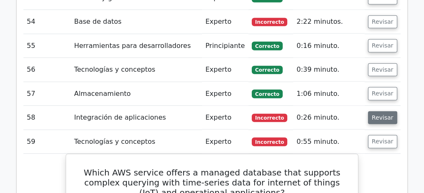
click at [379, 114] on font "Revisar" at bounding box center [382, 117] width 22 height 7
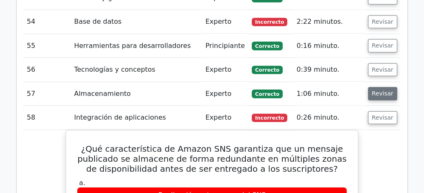
click at [379, 87] on button "Revisar" at bounding box center [382, 93] width 29 height 13
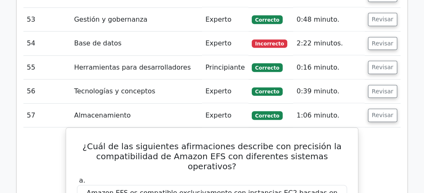
scroll to position [2307, 0]
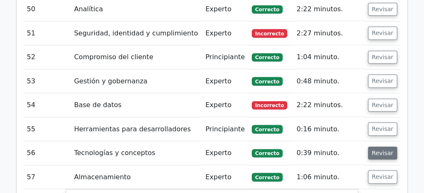
click at [372, 150] on font "Revisar" at bounding box center [382, 153] width 22 height 7
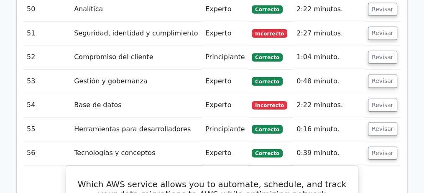
click at [373, 118] on td "Revisar" at bounding box center [382, 130] width 36 height 24
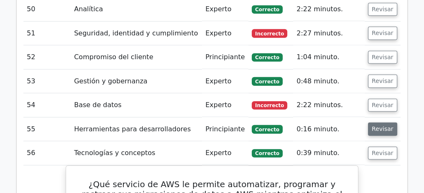
click at [374, 123] on button "Revisar" at bounding box center [382, 129] width 29 height 13
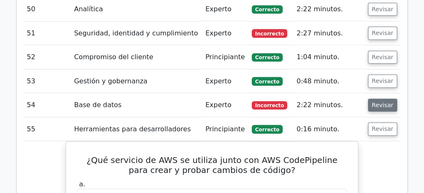
click at [376, 102] on font "Revisar" at bounding box center [382, 105] width 22 height 7
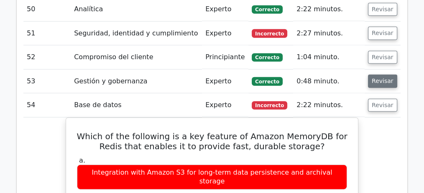
click at [375, 78] on font "Revisar" at bounding box center [382, 81] width 22 height 7
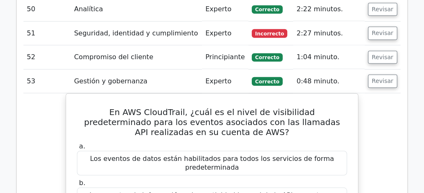
scroll to position [2224, 0]
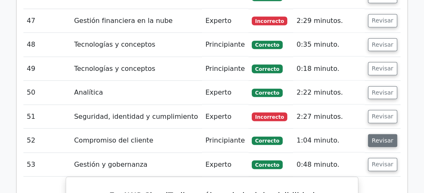
click at [372, 137] on font "Revisar" at bounding box center [382, 140] width 22 height 7
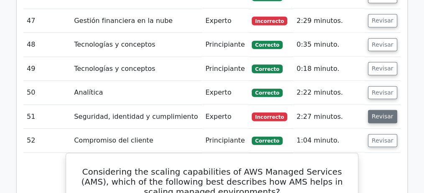
click at [376, 114] on font "Revisar" at bounding box center [382, 117] width 22 height 7
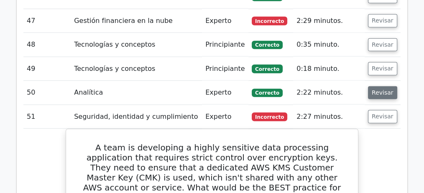
click at [377, 89] on font "Revisar" at bounding box center [382, 92] width 22 height 7
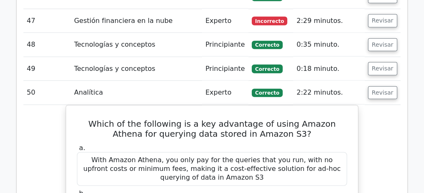
scroll to position [2140, 0]
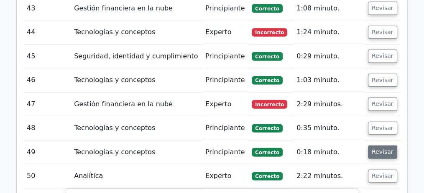
click at [381, 149] on font "Revisar" at bounding box center [382, 152] width 22 height 7
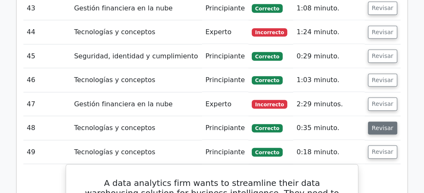
click at [369, 122] on button "Revisar" at bounding box center [382, 128] width 29 height 13
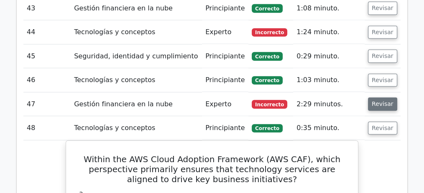
click at [379, 101] on font "Revisar" at bounding box center [382, 104] width 22 height 7
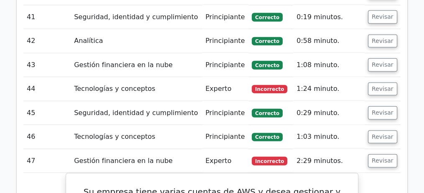
scroll to position [2057, 0]
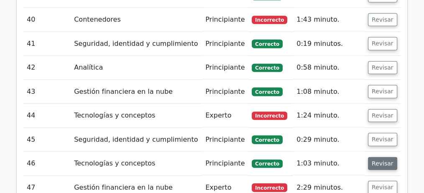
click at [380, 160] on font "Revisar" at bounding box center [382, 163] width 22 height 7
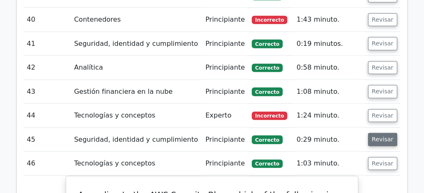
click at [379, 137] on font "Revisar" at bounding box center [382, 140] width 22 height 7
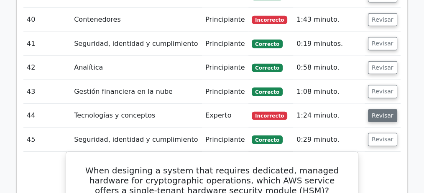
click at [376, 112] on font "Revisar" at bounding box center [382, 115] width 22 height 7
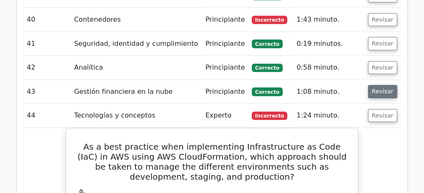
click at [375, 89] on font "Revisar" at bounding box center [382, 92] width 22 height 7
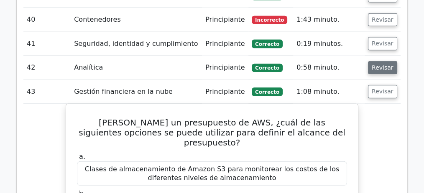
click at [378, 64] on font "Revisar" at bounding box center [382, 67] width 22 height 7
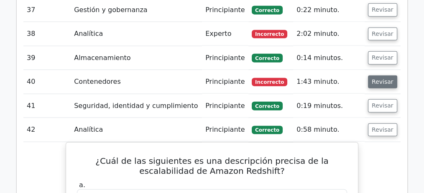
scroll to position [1973, 0]
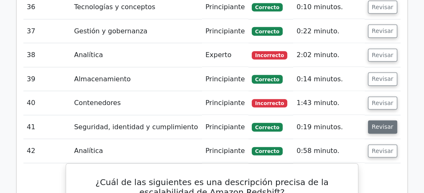
click at [380, 124] on font "Revisar" at bounding box center [382, 127] width 22 height 7
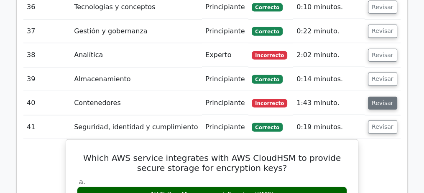
click at [380, 100] on font "Revisar" at bounding box center [382, 103] width 22 height 7
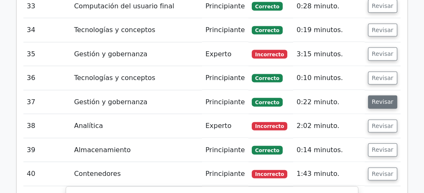
scroll to position [1890, 0]
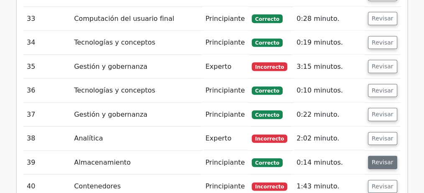
click at [384, 160] on font "Revisar" at bounding box center [382, 163] width 22 height 7
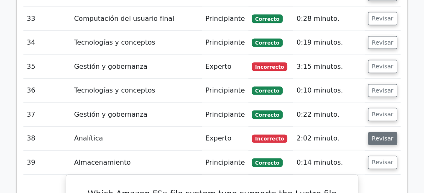
click at [382, 135] on font "Revisar" at bounding box center [382, 138] width 22 height 7
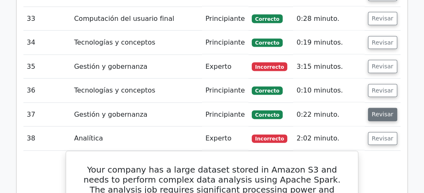
click at [382, 112] on font "Revisar" at bounding box center [382, 115] width 22 height 7
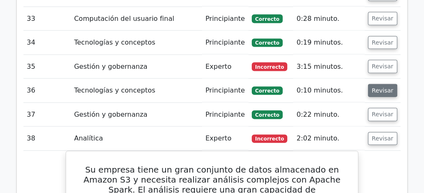
click at [382, 87] on font "Revisar" at bounding box center [382, 90] width 22 height 7
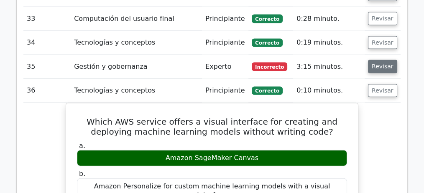
click at [381, 64] on font "Revisar" at bounding box center [382, 67] width 22 height 7
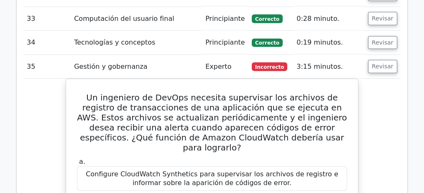
scroll to position [1778, 0]
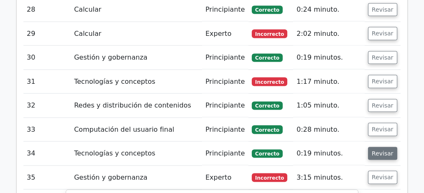
click at [372, 150] on font "Revisar" at bounding box center [382, 153] width 22 height 7
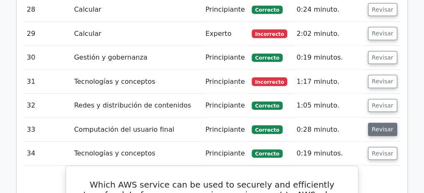
click at [373, 127] on font "Revisar" at bounding box center [382, 130] width 22 height 7
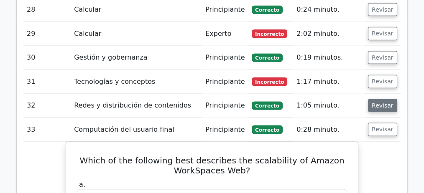
click at [377, 102] on font "Revisar" at bounding box center [382, 105] width 22 height 7
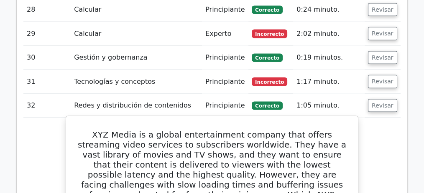
scroll to position [1695, 0]
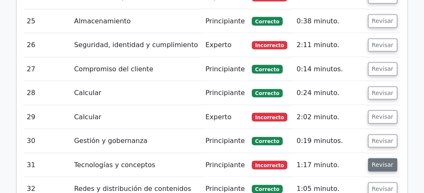
click at [385, 162] on font "Revisar" at bounding box center [382, 165] width 22 height 7
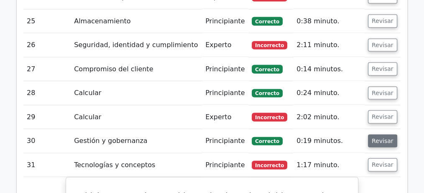
click at [383, 135] on button "Revisar" at bounding box center [382, 141] width 29 height 13
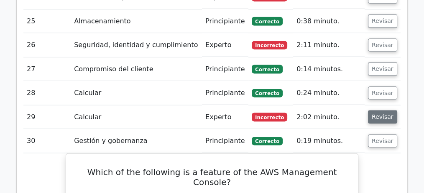
click at [384, 114] on font "Revisar" at bounding box center [382, 117] width 22 height 7
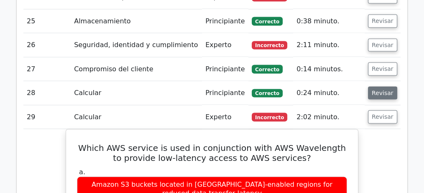
click at [384, 90] on font "Revisar" at bounding box center [382, 93] width 22 height 7
click at [384, 66] on font "Revisar" at bounding box center [382, 69] width 22 height 7
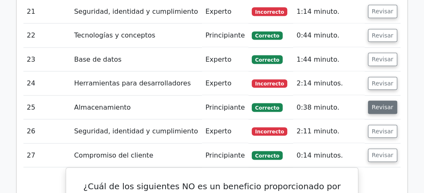
scroll to position [1583, 0]
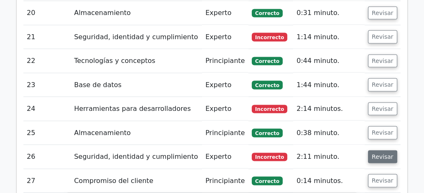
click at [384, 153] on font "Revisar" at bounding box center [382, 156] width 22 height 7
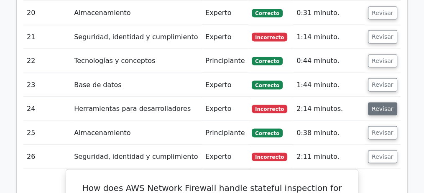
click at [383, 130] on font "Revisar" at bounding box center [382, 133] width 22 height 7
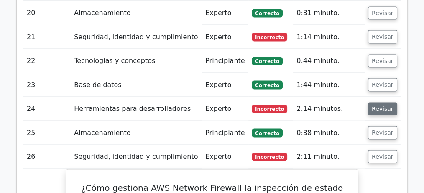
click at [382, 105] on font "Revisar" at bounding box center [382, 108] width 22 height 7
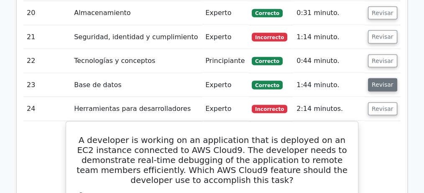
click at [381, 81] on font "Revisar" at bounding box center [382, 84] width 22 height 7
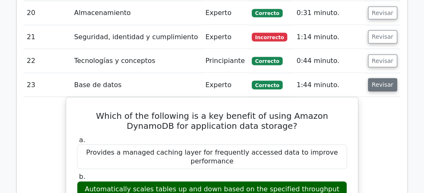
click at [378, 57] on font "Revisar" at bounding box center [382, 60] width 22 height 7
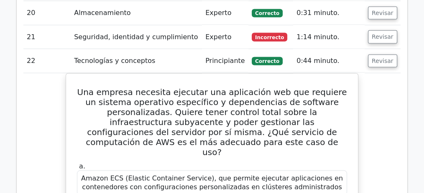
scroll to position [1500, 0]
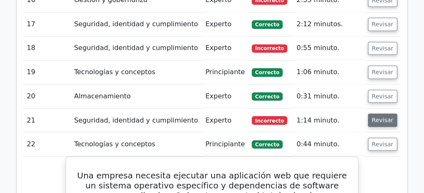
click at [377, 117] on font "Revisar" at bounding box center [382, 120] width 22 height 7
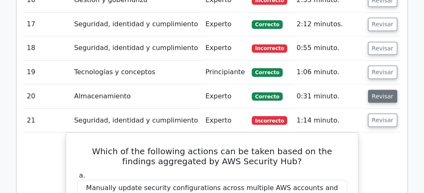
click at [378, 93] on font "Revisar" at bounding box center [382, 96] width 22 height 7
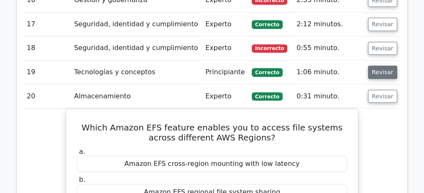
click at [379, 69] on font "Revisar" at bounding box center [382, 72] width 22 height 7
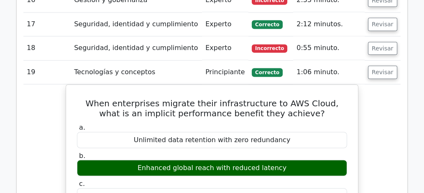
scroll to position [1416, 0]
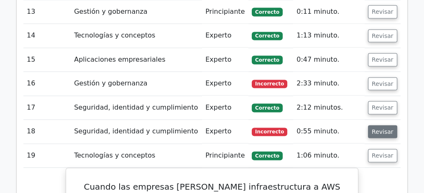
click at [384, 128] on font "Revisar" at bounding box center [382, 131] width 22 height 7
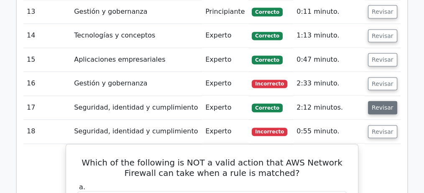
click at [382, 104] on font "Revisar" at bounding box center [382, 107] width 22 height 7
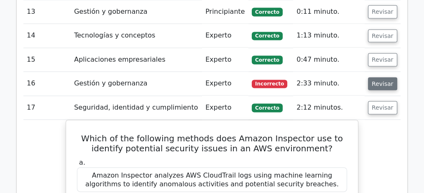
click at [379, 80] on font "Revisar" at bounding box center [382, 83] width 22 height 7
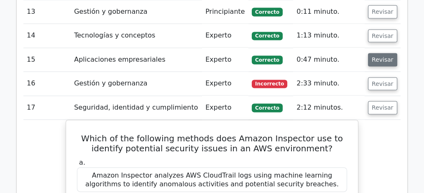
click at [379, 53] on button "Revisar" at bounding box center [382, 59] width 29 height 13
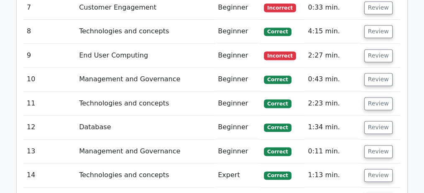
scroll to position [1269, 0]
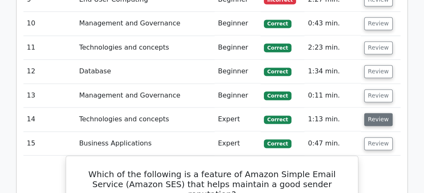
click at [378, 113] on button "Review" at bounding box center [378, 119] width 28 height 13
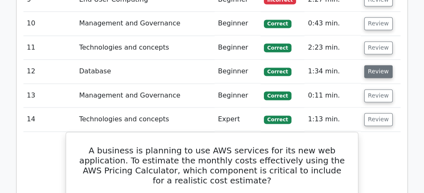
drag, startPoint x: 371, startPoint y: 70, endPoint x: 372, endPoint y: 48, distance: 22.6
click at [371, 89] on button "Review" at bounding box center [378, 95] width 28 height 13
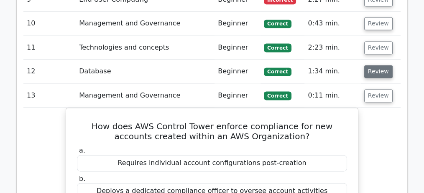
click at [372, 65] on button "Review" at bounding box center [378, 71] width 28 height 13
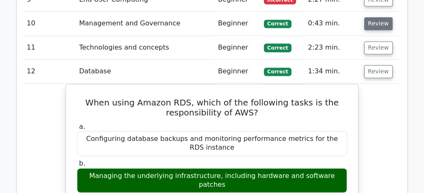
click at [373, 41] on button "Review" at bounding box center [378, 47] width 28 height 13
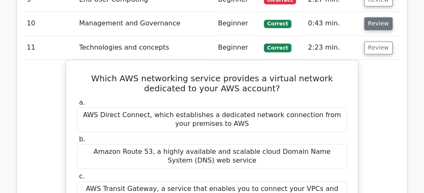
click at [375, 17] on button "Review" at bounding box center [378, 23] width 28 height 13
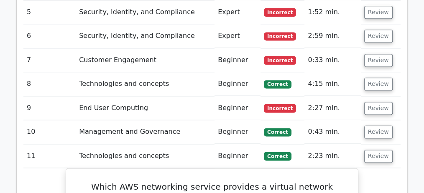
scroll to position [1157, 0]
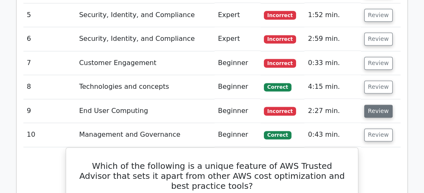
click at [372, 129] on button "Review" at bounding box center [378, 135] width 28 height 13
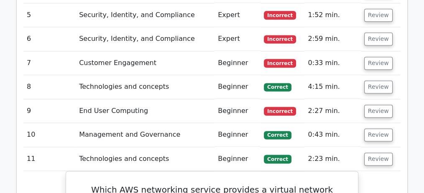
click at [370, 105] on button "Review" at bounding box center [378, 111] width 28 height 13
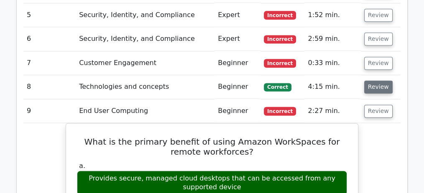
click at [374, 81] on button "Review" at bounding box center [378, 87] width 28 height 13
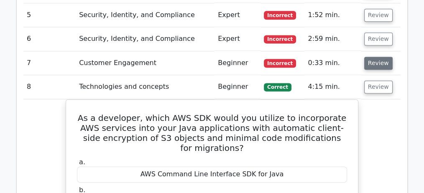
click at [374, 57] on button "Review" at bounding box center [378, 63] width 28 height 13
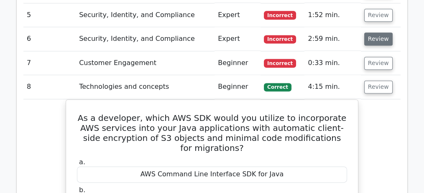
click at [375, 33] on button "Review" at bounding box center [378, 39] width 28 height 13
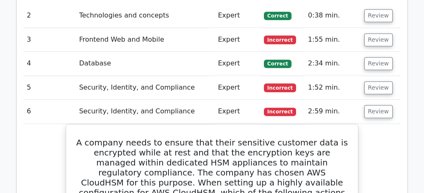
scroll to position [1101, 0]
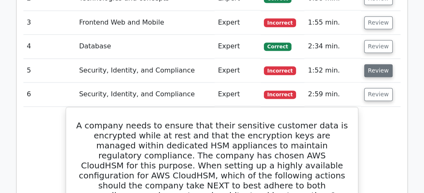
click at [371, 64] on button "Review" at bounding box center [378, 70] width 28 height 13
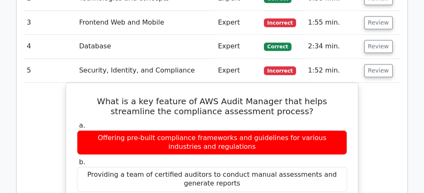
click at [371, 40] on button "Review" at bounding box center [378, 46] width 28 height 13
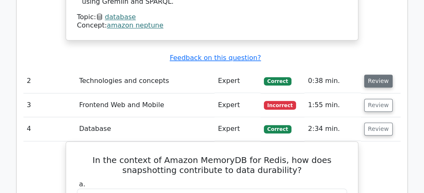
scroll to position [1018, 0]
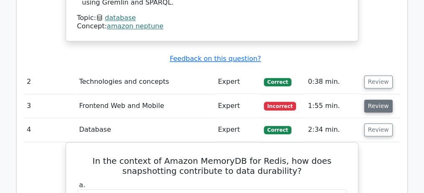
click at [376, 100] on button "Review" at bounding box center [378, 106] width 28 height 13
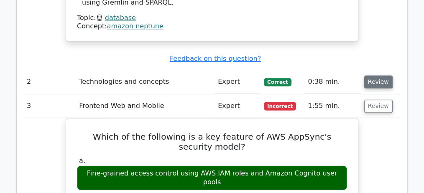
click at [376, 76] on button "Review" at bounding box center [378, 82] width 28 height 13
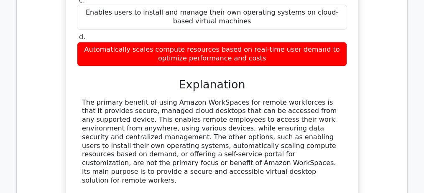
scroll to position [4093, 0]
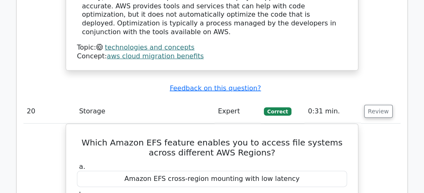
scroll to position [8300, 0]
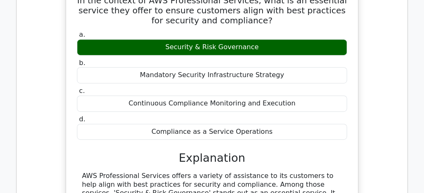
drag, startPoint x: 388, startPoint y: 67, endPoint x: 392, endPoint y: 125, distance: 58.6
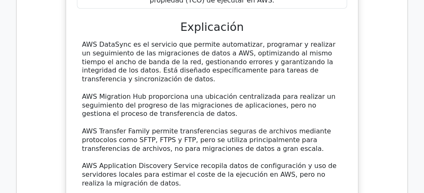
scroll to position [24833, 0]
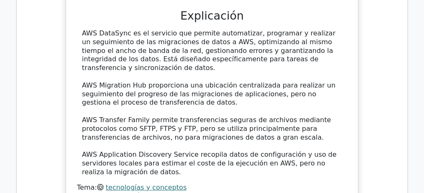
drag, startPoint x: 252, startPoint y: 24, endPoint x: 88, endPoint y: 20, distance: 163.4
drag, startPoint x: 91, startPoint y: 117, endPoint x: 317, endPoint y: 120, distance: 226.5
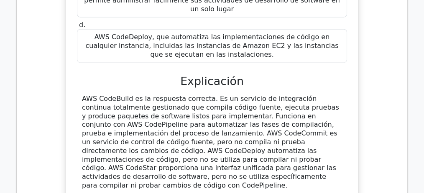
scroll to position [24332, 0]
drag, startPoint x: 211, startPoint y: 54, endPoint x: 311, endPoint y: 67, distance: 100.2
drag, startPoint x: 215, startPoint y: 43, endPoint x: 265, endPoint y: 55, distance: 52.1
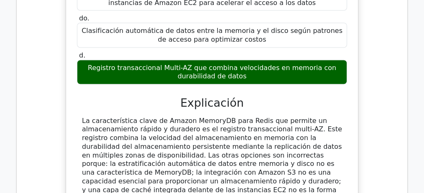
scroll to position [23914, 0]
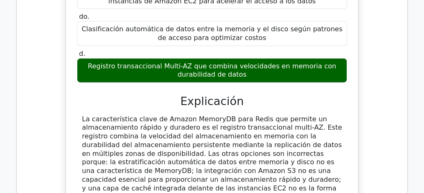
drag, startPoint x: 118, startPoint y: 56, endPoint x: 160, endPoint y: 76, distance: 46.4
drag, startPoint x: 170, startPoint y: 76, endPoint x: 326, endPoint y: 78, distance: 156.3
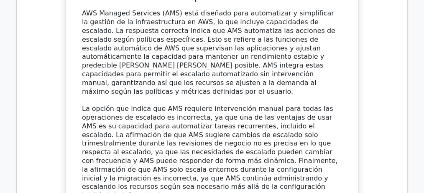
scroll to position [22994, 0]
drag, startPoint x: 176, startPoint y: 94, endPoint x: 335, endPoint y: 115, distance: 160.6
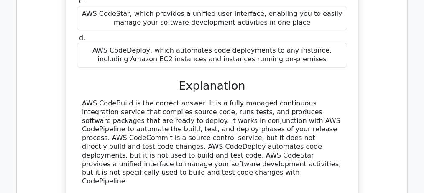
scroll to position [22075, 0]
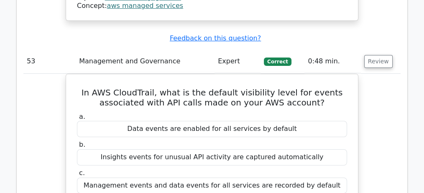
drag, startPoint x: 188, startPoint y: 130, endPoint x: 234, endPoint y: 130, distance: 46.4
copy div "AWS DataSync"
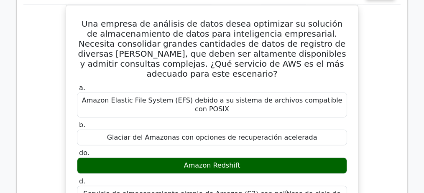
scroll to position [22273, 0]
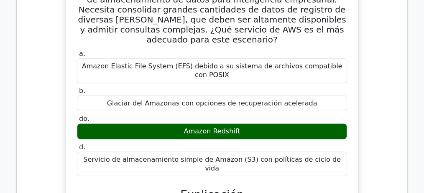
scroll to position [21381, 0]
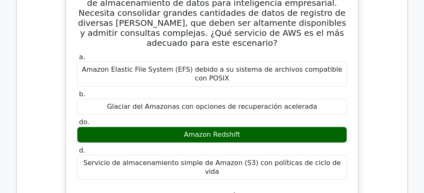
drag, startPoint x: 229, startPoint y: 80, endPoint x: 312, endPoint y: 92, distance: 83.6
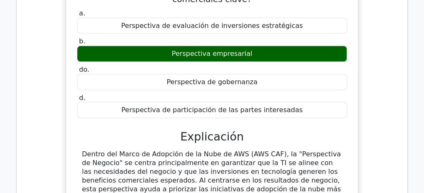
scroll to position [20908, 0]
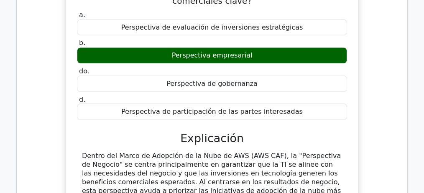
drag, startPoint x: 162, startPoint y: 35, endPoint x: 126, endPoint y: 66, distance: 47.1
drag, startPoint x: 144, startPoint y: 66, endPoint x: 160, endPoint y: 66, distance: 16.3
drag, startPoint x: 165, startPoint y: 67, endPoint x: 215, endPoint y: 69, distance: 49.8
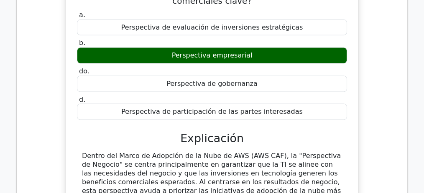
drag, startPoint x: 224, startPoint y: 66, endPoint x: 200, endPoint y: 76, distance: 26.1
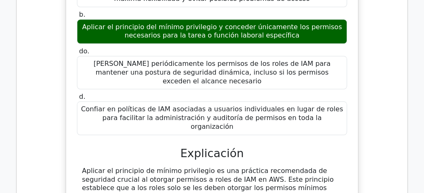
scroll to position [19988, 0]
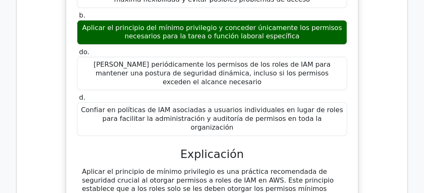
drag, startPoint x: 175, startPoint y: 76, endPoint x: 310, endPoint y: 104, distance: 137.9
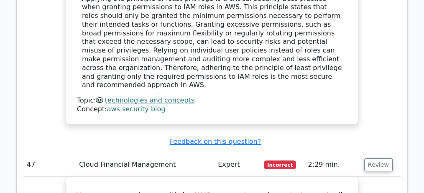
scroll to position [18418, 0]
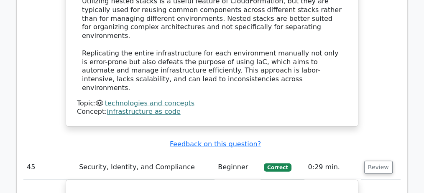
drag, startPoint x: 116, startPoint y: 81, endPoint x: 205, endPoint y: 84, distance: 89.5
copy div "AWS Cost and Usage Reports"
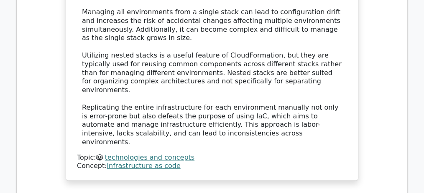
scroll to position [18362, 0]
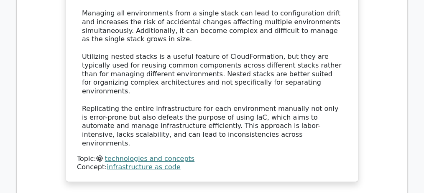
drag, startPoint x: 165, startPoint y: 102, endPoint x: 110, endPoint y: 102, distance: 54.7
copy div "AWS Cost Explorer"
drag, startPoint x: 96, startPoint y: 65, endPoint x: 136, endPoint y: 66, distance: 40.6
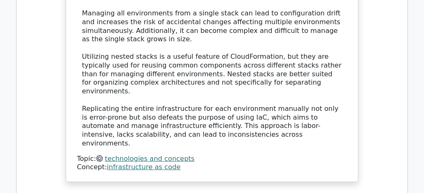
copy div "AWS Budgets"
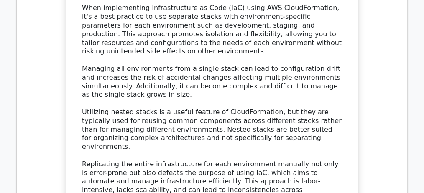
scroll to position [18279, 0]
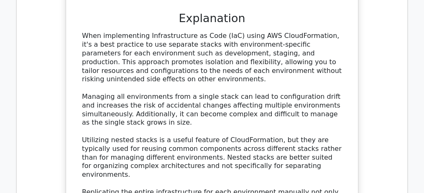
drag, startPoint x: 113, startPoint y: 63, endPoint x: 330, endPoint y: 27, distance: 219.3
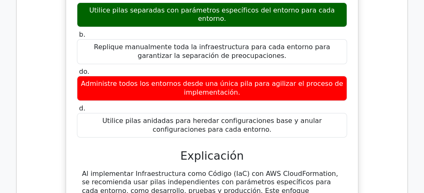
scroll to position [19086, 0]
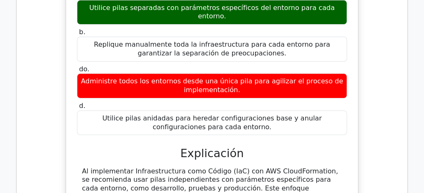
drag, startPoint x: 158, startPoint y: 70, endPoint x: 237, endPoint y: 73, distance: 78.2
drag, startPoint x: 261, startPoint y: 71, endPoint x: 341, endPoint y: 81, distance: 80.9
drag, startPoint x: 103, startPoint y: 90, endPoint x: 265, endPoint y: 105, distance: 162.0
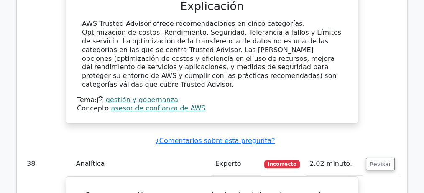
scroll to position [16245, 0]
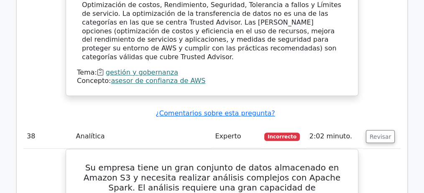
drag, startPoint x: 205, startPoint y: 33, endPoint x: 268, endPoint y: 50, distance: 65.3
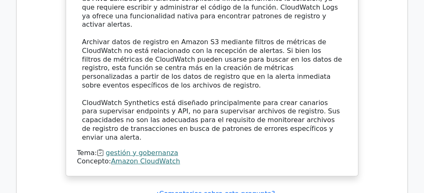
scroll to position [15409, 0]
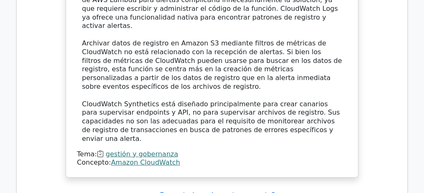
drag, startPoint x: 242, startPoint y: 38, endPoint x: 172, endPoint y: 69, distance: 76.0
drag, startPoint x: 179, startPoint y: 68, endPoint x: 289, endPoint y: 76, distance: 110.2
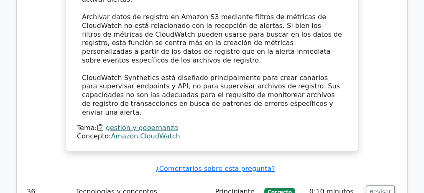
scroll to position [15437, 0]
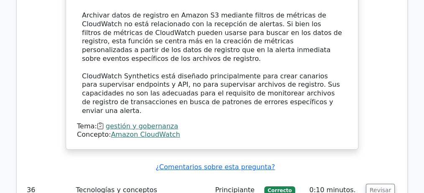
drag, startPoint x: 202, startPoint y: 74, endPoint x: 227, endPoint y: 91, distance: 30.6
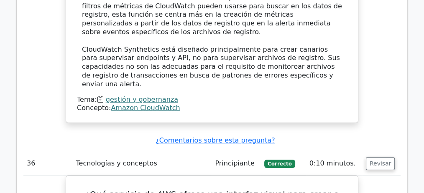
scroll to position [15465, 0]
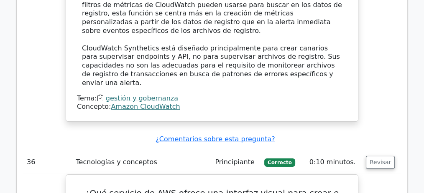
drag, startPoint x: 113, startPoint y: 92, endPoint x: 335, endPoint y: 100, distance: 222.1
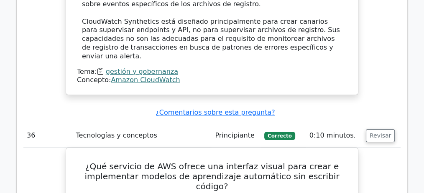
scroll to position [15493, 0]
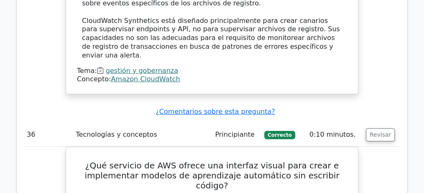
drag, startPoint x: 111, startPoint y: 107, endPoint x: 180, endPoint y: 111, distance: 68.7
drag, startPoint x: 183, startPoint y: 111, endPoint x: 249, endPoint y: 126, distance: 67.3
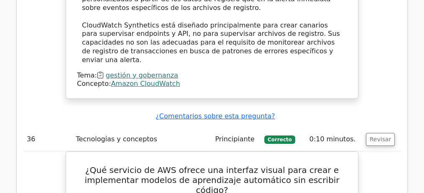
scroll to position [15465, 0]
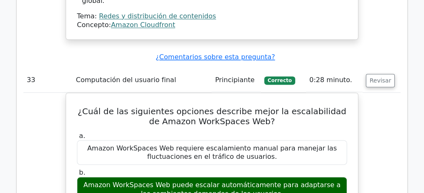
scroll to position [14156, 0]
